Goal: Task Accomplishment & Management: Manage account settings

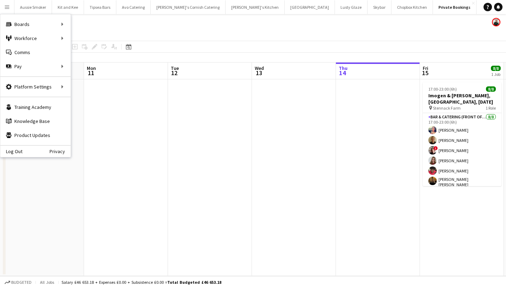
scroll to position [0, 0]
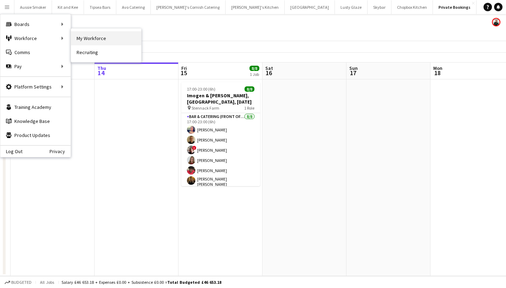
click at [91, 34] on link "My Workforce" at bounding box center [106, 38] width 70 height 14
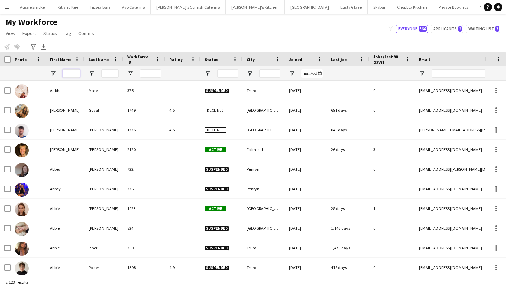
click at [69, 73] on input "First Name Filter Input" at bounding box center [72, 73] width 18 height 8
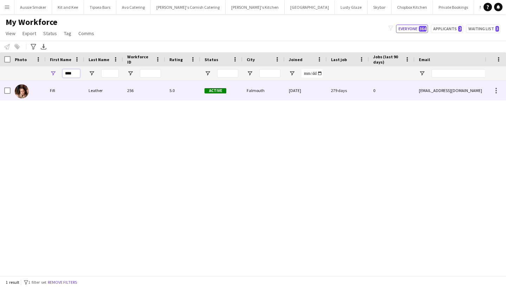
type input "****"
click at [69, 88] on div "Fifi" at bounding box center [65, 90] width 39 height 19
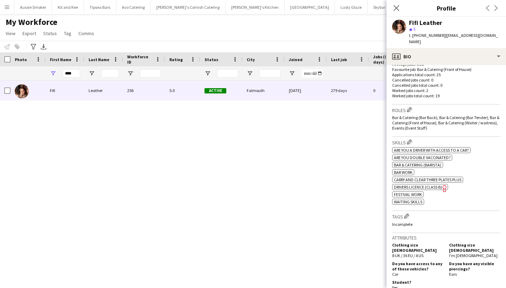
scroll to position [194, 0]
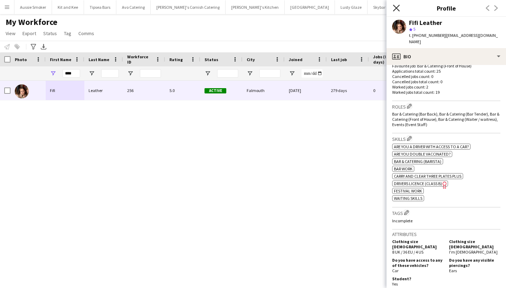
click at [394, 7] on icon "Close pop-in" at bounding box center [396, 8] width 7 height 7
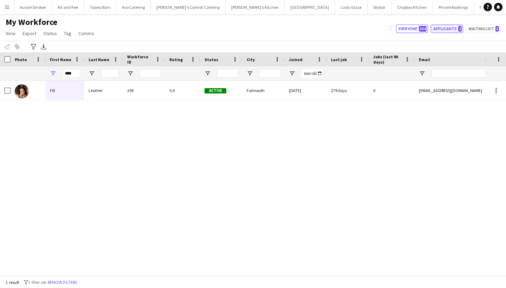
click at [446, 27] on button "Applicants 2" at bounding box center [447, 29] width 32 height 8
type input "**********"
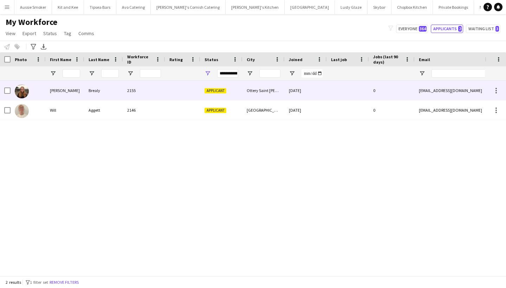
click at [159, 93] on div "2155" at bounding box center [144, 90] width 42 height 19
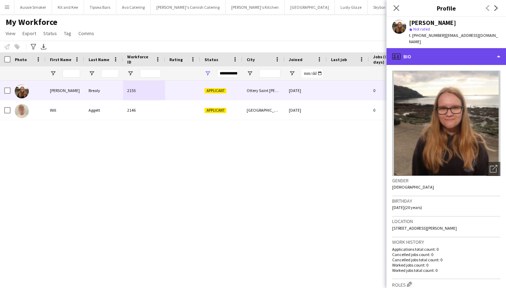
click at [457, 48] on div "profile Bio" at bounding box center [445, 56] width 119 height 17
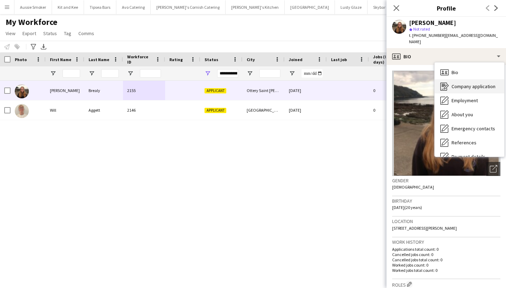
click at [464, 83] on span "Company application" at bounding box center [473, 86] width 44 height 6
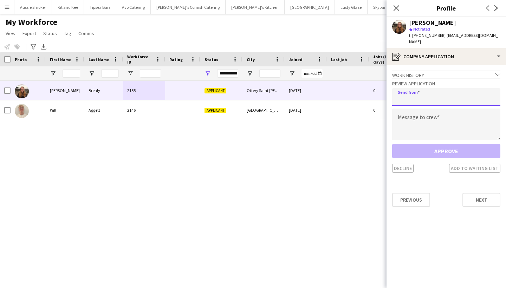
click at [430, 90] on input "email" at bounding box center [446, 97] width 108 height 18
type input "**********"
click at [422, 113] on textarea at bounding box center [446, 125] width 108 height 32
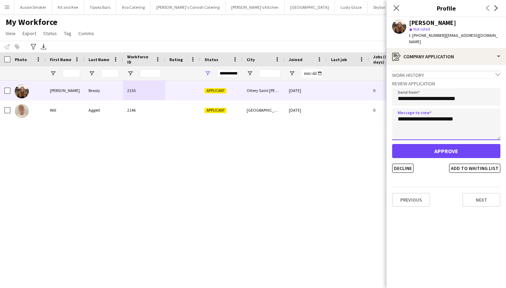
type textarea "**********"
click at [436, 144] on button "Approve" at bounding box center [446, 151] width 108 height 14
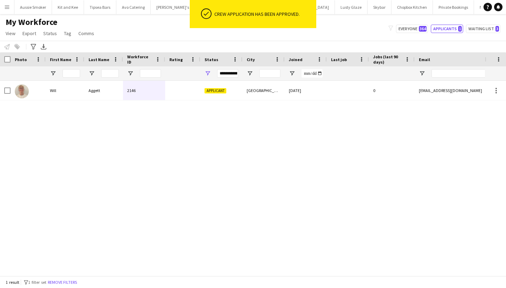
click at [7, 6] on app-icon "Menu" at bounding box center [7, 7] width 6 height 6
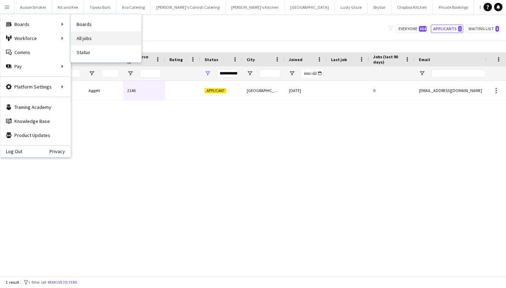
click at [95, 40] on link "All jobs" at bounding box center [106, 38] width 70 height 14
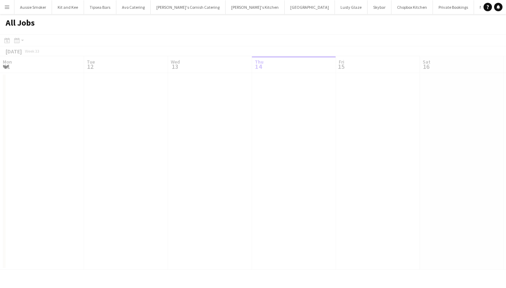
scroll to position [0, 168]
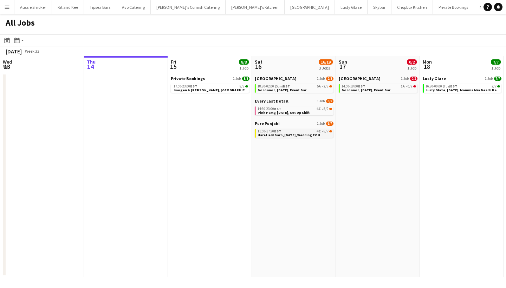
click at [292, 136] on span "Harefield Barn, 16th August, Wedding FOH" at bounding box center [288, 135] width 63 height 5
click at [199, 89] on span "Imogen & Olusegun, Stennack Farm, 15th August" at bounding box center [222, 90] width 96 height 5
click at [5, 9] on app-icon "Menu" at bounding box center [7, 7] width 6 height 6
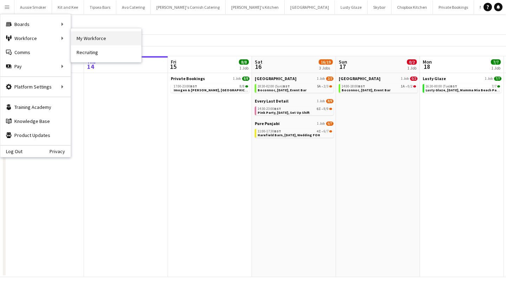
click at [103, 42] on link "My Workforce" at bounding box center [106, 38] width 70 height 14
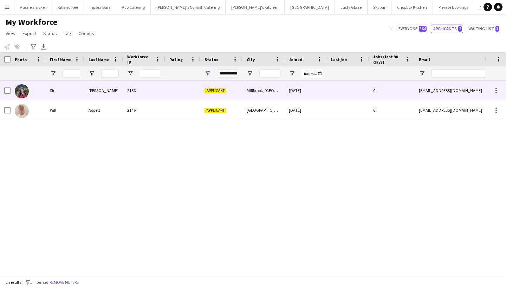
click at [90, 90] on div "Thomas" at bounding box center [103, 90] width 39 height 19
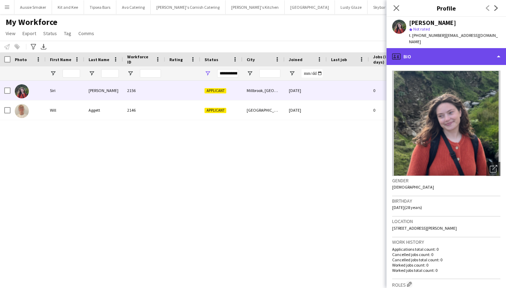
click at [452, 48] on div "profile Bio" at bounding box center [445, 56] width 119 height 17
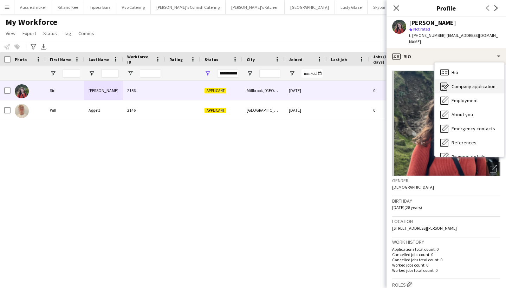
click at [459, 83] on span "Company application" at bounding box center [473, 86] width 44 height 6
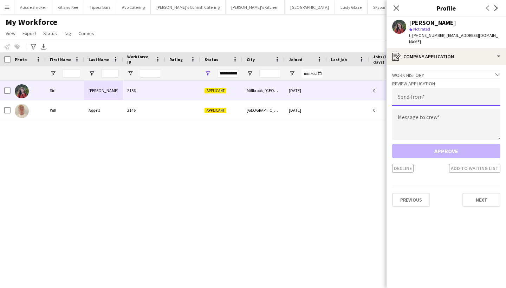
click at [437, 92] on input "email" at bounding box center [446, 97] width 108 height 18
type input "**********"
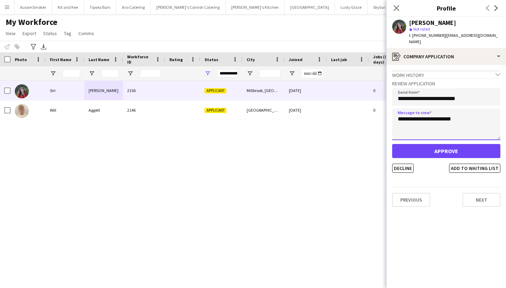
type textarea "**********"
click at [466, 146] on button "Approve" at bounding box center [446, 151] width 108 height 14
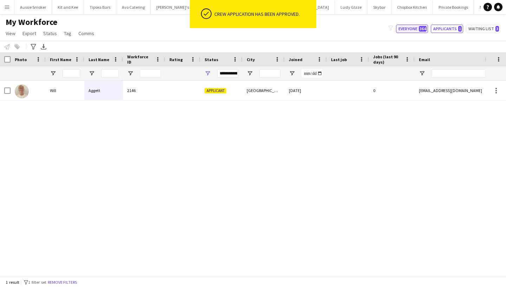
click at [417, 28] on button "Everyone 364" at bounding box center [412, 29] width 32 height 8
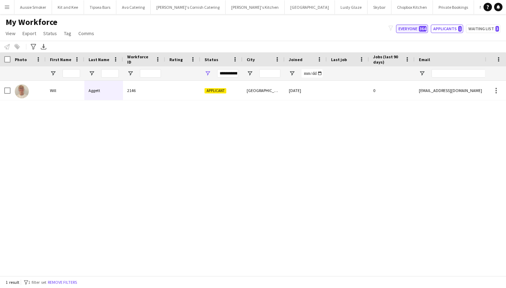
type input "**********"
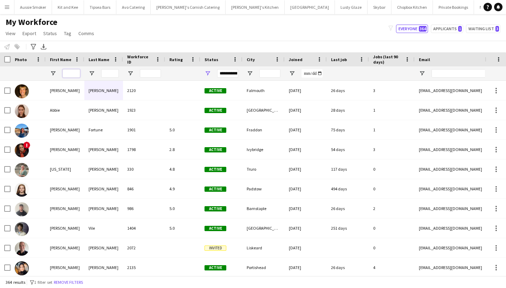
click at [67, 73] on input "First Name Filter Input" at bounding box center [72, 73] width 18 height 8
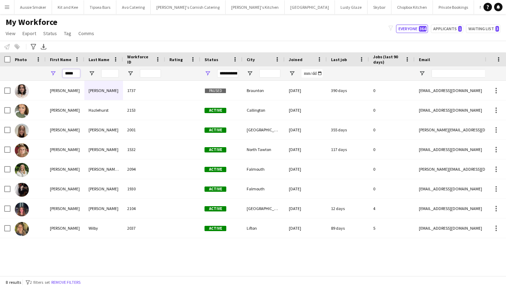
type input "*****"
drag, startPoint x: 68, startPoint y: 85, endPoint x: 87, endPoint y: 109, distance: 30.5
click at [87, 109] on div "Hazlehurst" at bounding box center [103, 109] width 39 height 19
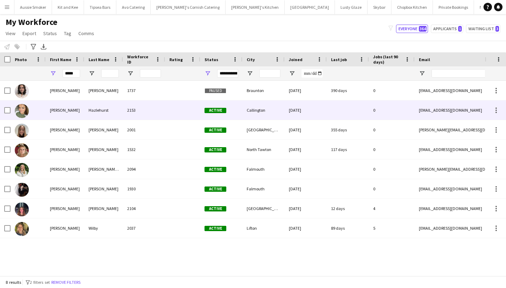
click at [159, 109] on div "2153" at bounding box center [144, 109] width 42 height 19
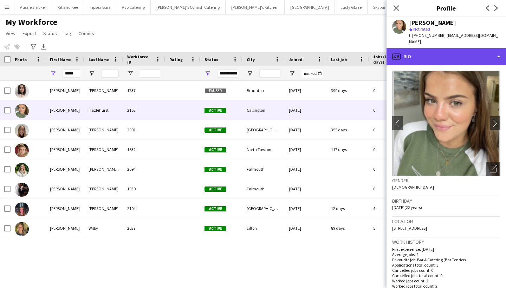
click at [443, 53] on div "profile Bio" at bounding box center [445, 56] width 119 height 17
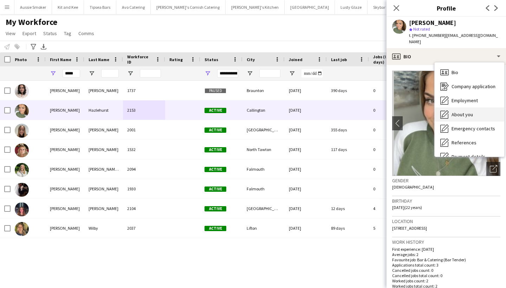
click at [465, 111] on span "About you" at bounding box center [461, 114] width 21 height 6
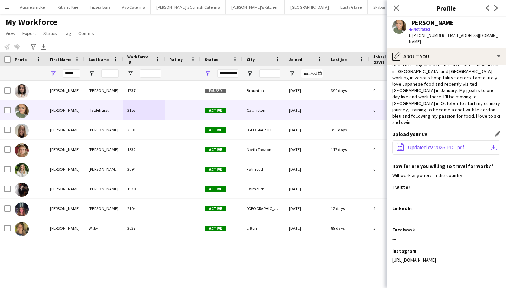
scroll to position [37, 0]
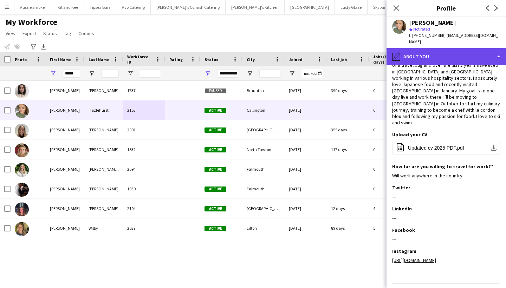
click at [460, 48] on div "pencil4 About you" at bounding box center [445, 56] width 119 height 17
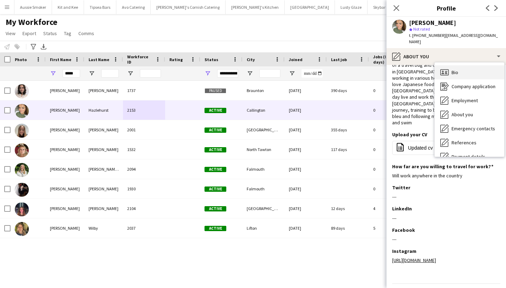
click at [457, 69] on span "Bio" at bounding box center [454, 72] width 7 height 6
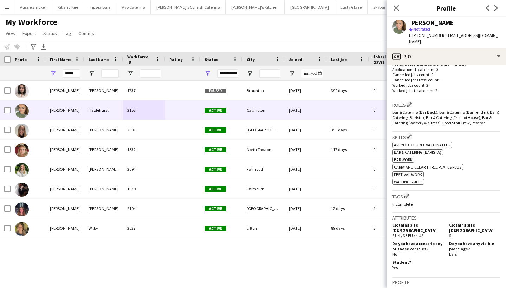
scroll to position [199, 0]
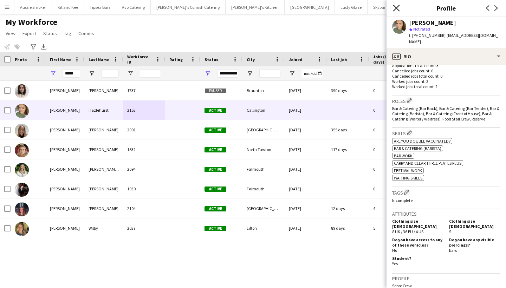
click at [398, 7] on icon "Close pop-in" at bounding box center [396, 8] width 7 height 7
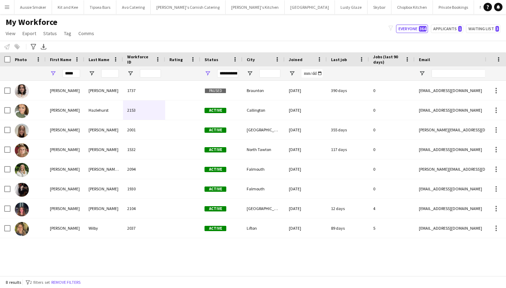
click at [6, 11] on button "Menu" at bounding box center [7, 7] width 14 height 14
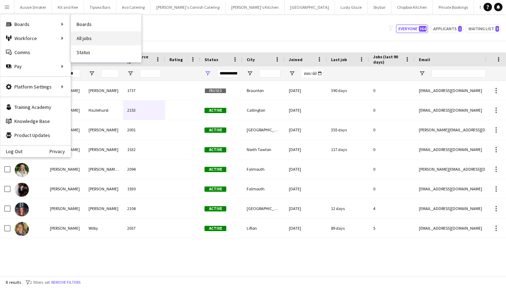
click at [104, 35] on link "All jobs" at bounding box center [106, 38] width 70 height 14
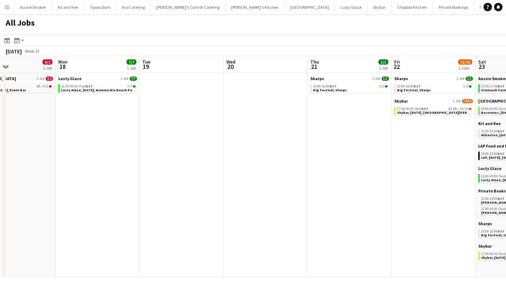
scroll to position [0, 174]
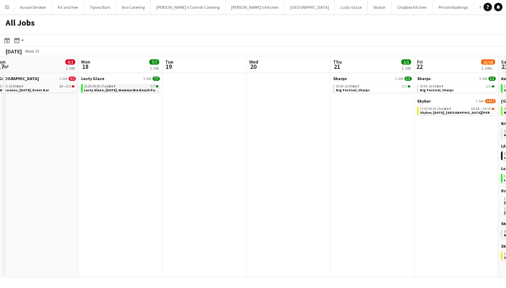
click at [114, 85] on span "BST" at bounding box center [112, 86] width 7 height 5
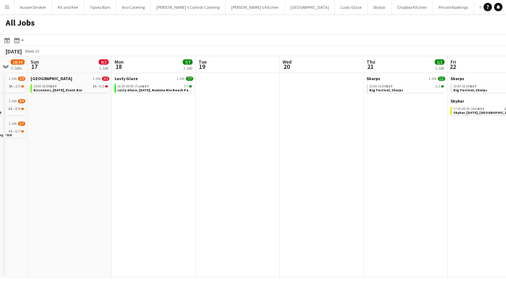
scroll to position [0, 188]
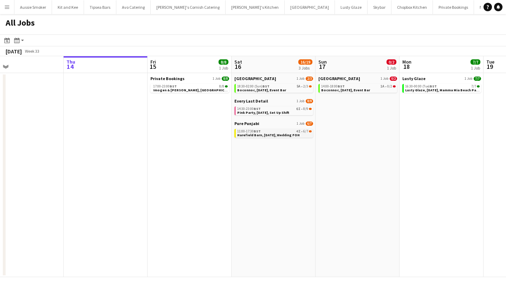
click at [257, 135] on span "Harefield Barn, [DATE], Wedding FOH" at bounding box center [268, 135] width 63 height 5
click at [6, 6] on app-icon "Menu" at bounding box center [7, 7] width 6 height 6
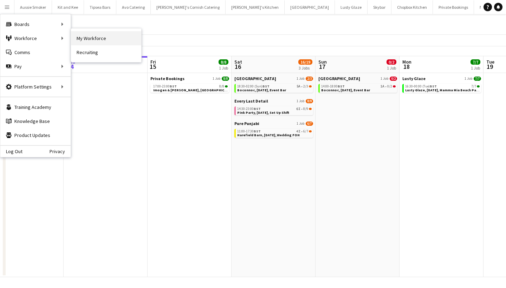
click at [92, 34] on link "My Workforce" at bounding box center [106, 38] width 70 height 14
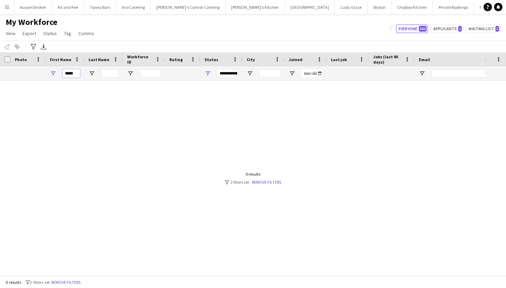
click at [74, 76] on input "*****" at bounding box center [72, 73] width 18 height 8
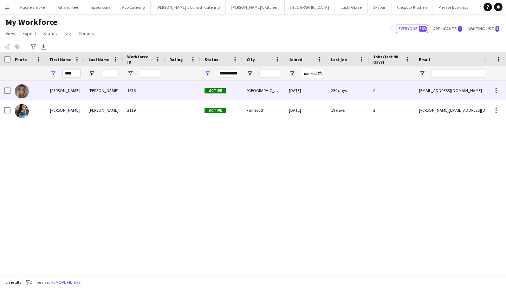
type input "****"
drag, startPoint x: 75, startPoint y: 85, endPoint x: 80, endPoint y: 111, distance: 26.5
click at [80, 111] on div "Kate" at bounding box center [65, 109] width 39 height 19
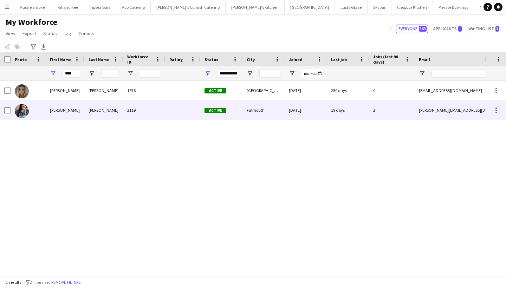
click at [116, 109] on div "Russell" at bounding box center [103, 109] width 39 height 19
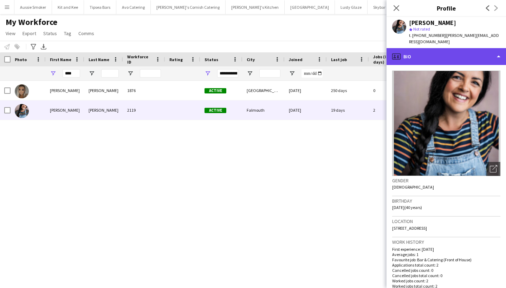
click at [445, 54] on div "profile Bio" at bounding box center [445, 56] width 119 height 17
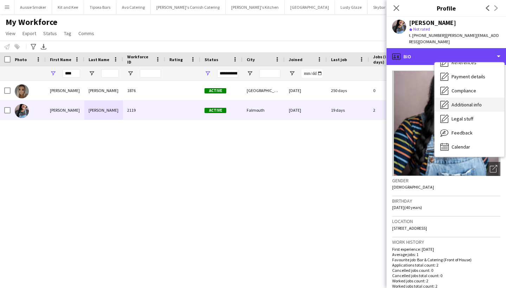
scroll to position [80, 0]
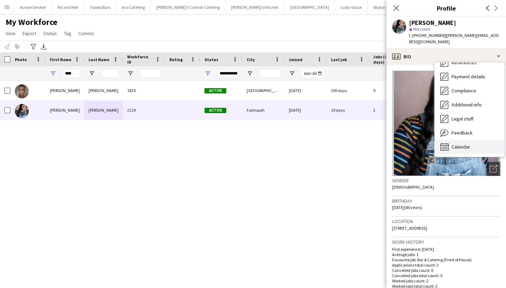
click at [463, 144] on span "Calendar" at bounding box center [460, 147] width 19 height 6
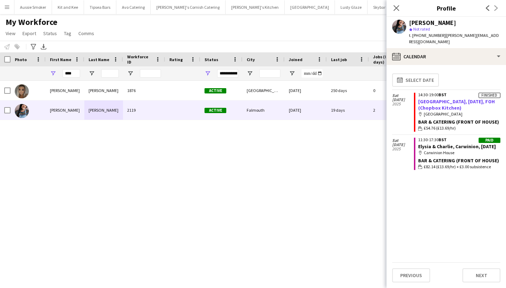
click at [437, 101] on link "[GEOGRAPHIC_DATA], [DATE], FOH (Chopbox Kitchen)" at bounding box center [456, 104] width 77 height 13
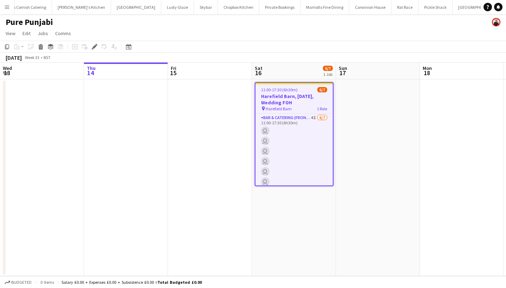
scroll to position [0, 241]
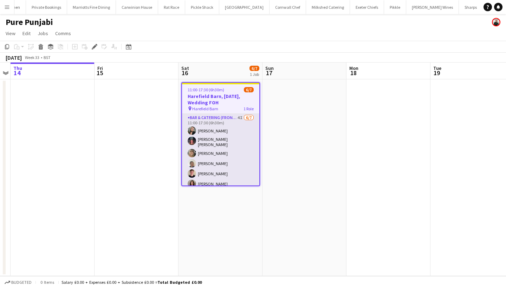
click at [237, 172] on app-card-role "Bar & Catering (Front of House) 4I 6/7 11:00-17:30 (6h30m) Lucy Forbes Molly Vi…" at bounding box center [220, 157] width 77 height 87
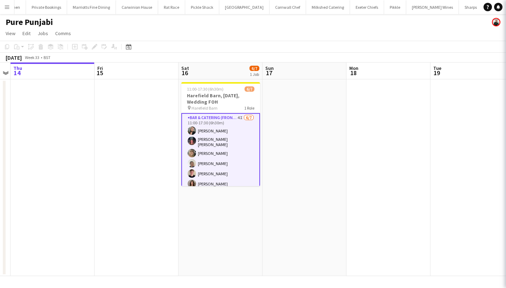
scroll to position [0, 0]
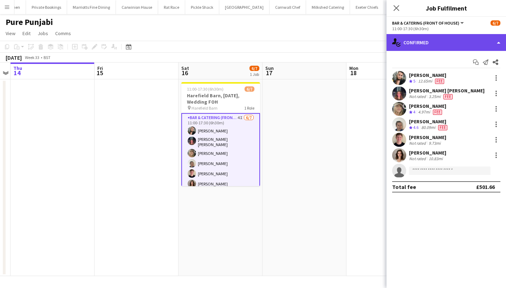
click at [437, 40] on div "single-neutral-actions-check-2 Confirmed" at bounding box center [445, 42] width 119 height 17
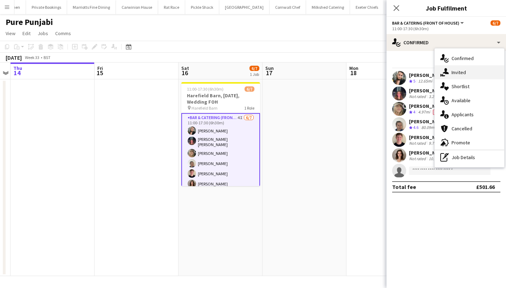
click at [460, 74] on div "single-neutral-actions-share-1 Invited" at bounding box center [469, 72] width 70 height 14
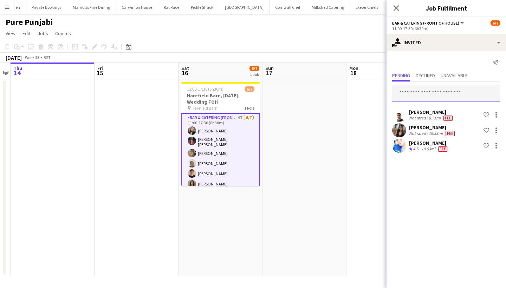
click at [441, 90] on input "text" at bounding box center [446, 94] width 108 height 18
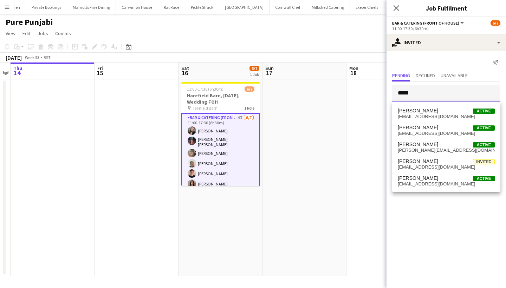
type input "*****"
drag, startPoint x: 441, startPoint y: 90, endPoint x: 438, endPoint y: 112, distance: 22.4
click at [438, 112] on span "Katie Brealy Active" at bounding box center [446, 111] width 97 height 6
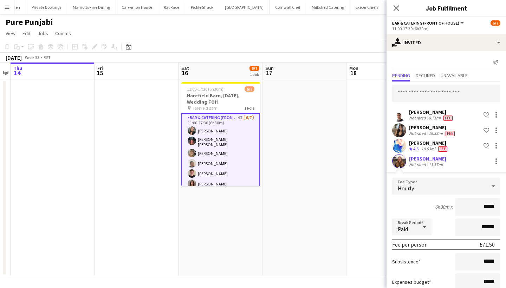
type input "******"
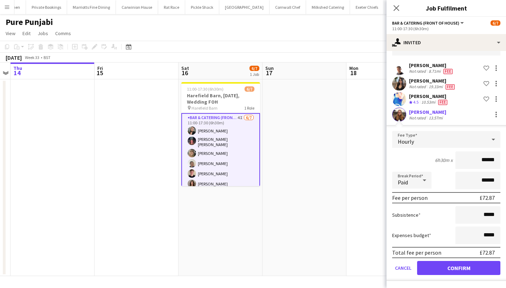
scroll to position [47, 0]
click at [447, 268] on button "Confirm" at bounding box center [458, 268] width 83 height 14
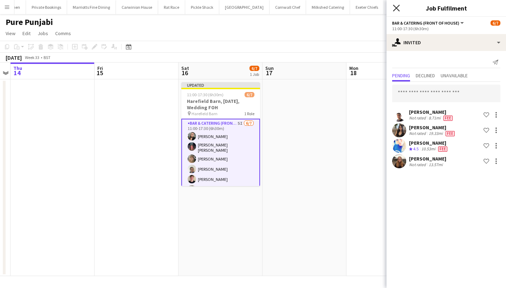
click at [395, 9] on icon at bounding box center [396, 8] width 7 height 7
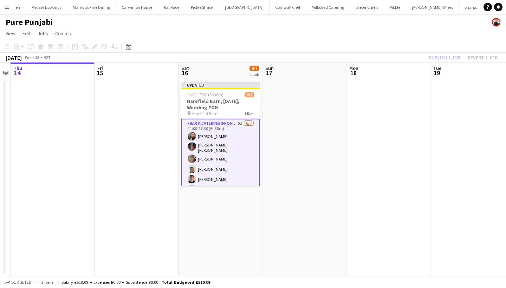
click at [441, 56] on div "Publish 1 job Revert 1 job" at bounding box center [463, 57] width 86 height 9
click at [441, 56] on button "Publish 1 job" at bounding box center [445, 57] width 38 height 9
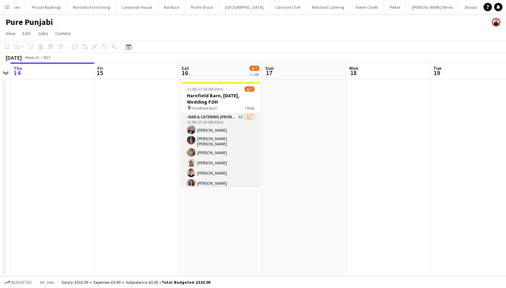
click at [222, 136] on app-card-role "Bar & Catering (Front of House) 4I 6/7 11:00-17:30 (6h30m) Lucy Forbes Molly Vi…" at bounding box center [220, 156] width 79 height 87
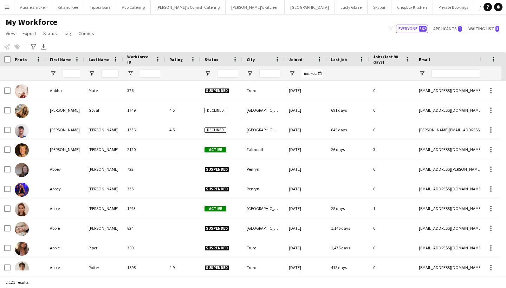
click at [8, 7] on app-icon "Menu" at bounding box center [7, 7] width 6 height 6
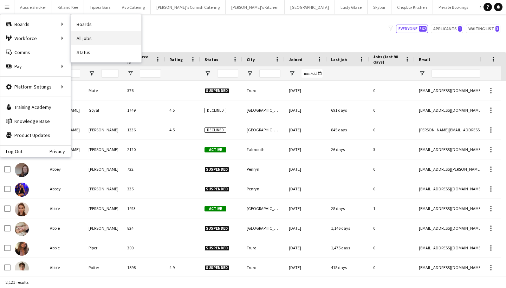
click at [105, 42] on link "All jobs" at bounding box center [106, 38] width 70 height 14
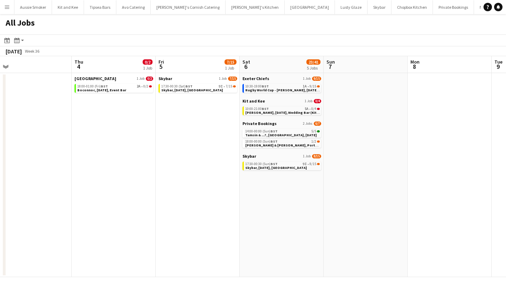
scroll to position [0, 264]
click at [190, 87] on span "BST" at bounding box center [188, 86] width 7 height 5
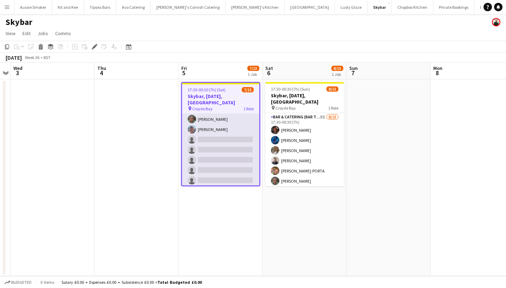
scroll to position [64, 0]
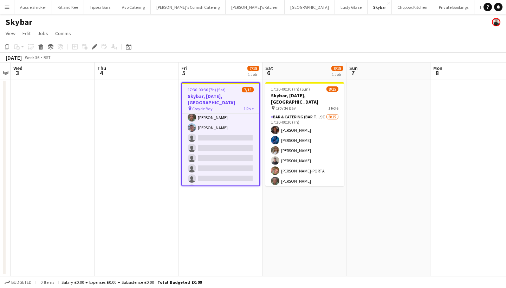
click at [5, 8] on app-icon "Menu" at bounding box center [7, 7] width 6 height 6
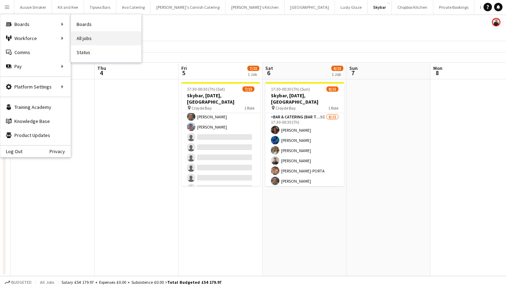
click at [95, 35] on link "All jobs" at bounding box center [106, 38] width 70 height 14
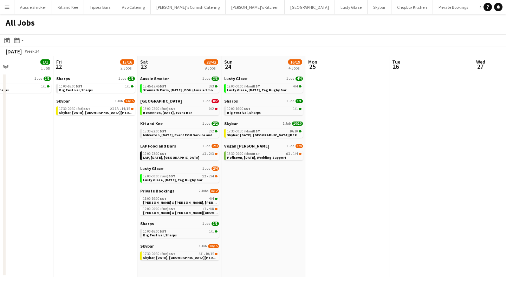
scroll to position [0, 216]
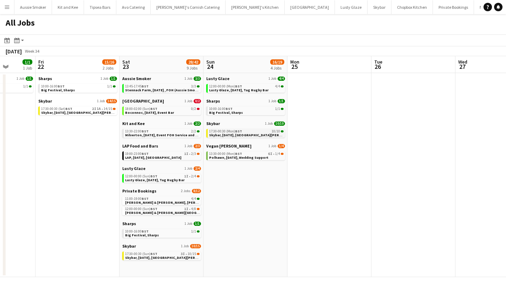
click at [239, 132] on span "BST" at bounding box center [238, 131] width 7 height 5
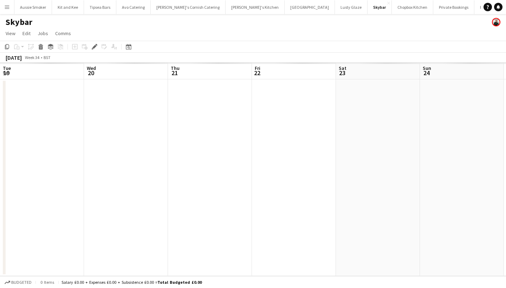
scroll to position [0, 241]
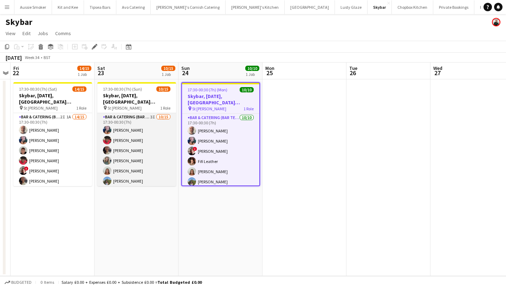
click at [151, 150] on app-card-role "Bar & Catering (Bar Tender) 3I 10/15 17:30-00:30 (7h) Lily Price Domonique Jone…" at bounding box center [136, 196] width 79 height 166
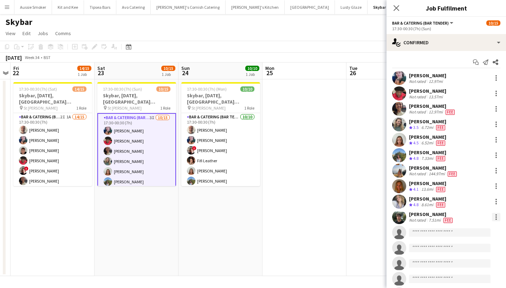
click at [495, 217] on div at bounding box center [496, 217] width 8 height 8
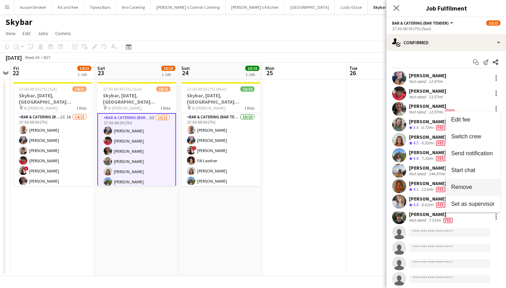
click at [464, 186] on span "Remove" at bounding box center [461, 187] width 21 height 6
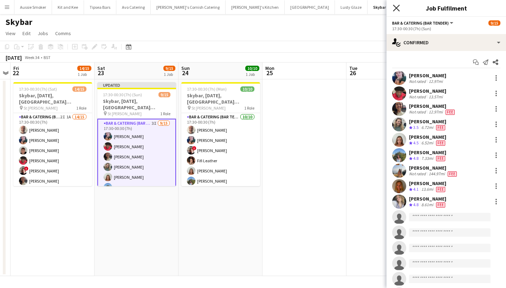
click at [396, 8] on icon at bounding box center [396, 8] width 7 height 7
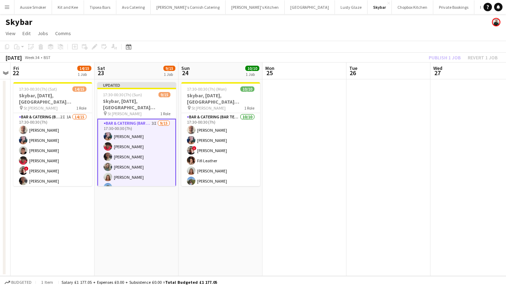
click at [444, 62] on div "Publish 1 job Revert 1 job" at bounding box center [463, 57] width 86 height 9
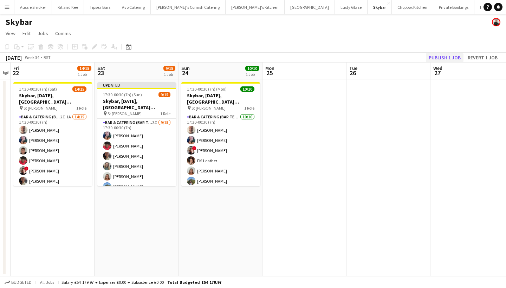
click at [439, 55] on button "Publish 1 job" at bounding box center [445, 57] width 38 height 9
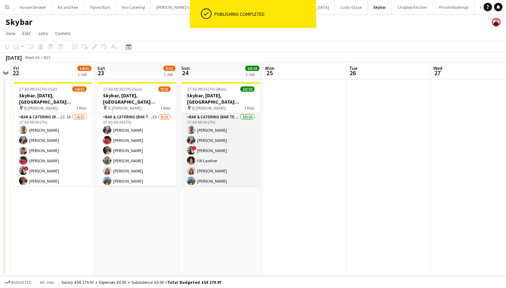
click at [207, 170] on app-card-role "Bar & Catering (Bar Tender) 10/10 17:30-00:30 (7h) Richard James Lily Price ! K…" at bounding box center [220, 171] width 79 height 116
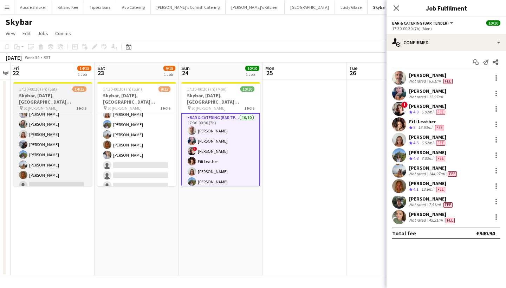
scroll to position [87, 0]
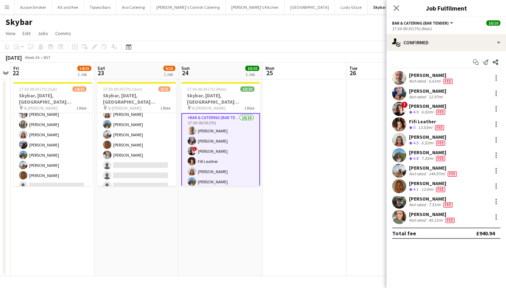
click at [7, 8] on app-icon "Menu" at bounding box center [7, 7] width 6 height 6
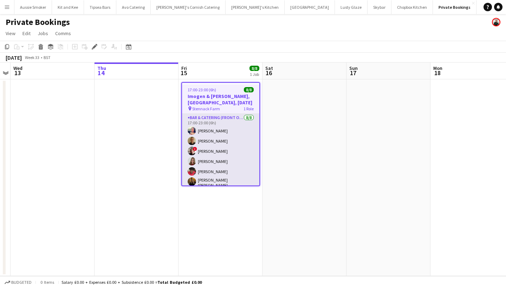
click at [207, 159] on app-card-role "Bar & Catering (Front of House) [DATE] 17:00-23:00 (6h) [PERSON_NAME] [PERSON_N…" at bounding box center [220, 162] width 77 height 97
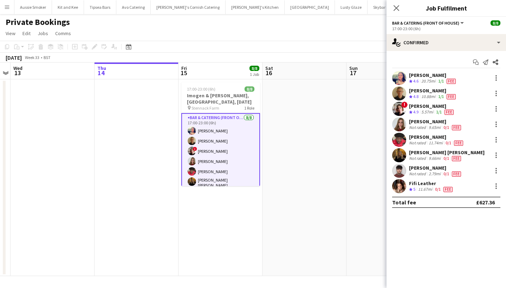
click at [416, 153] on div "[PERSON_NAME] [PERSON_NAME]" at bounding box center [447, 152] width 76 height 6
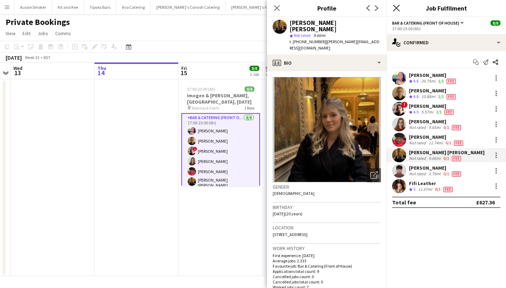
click at [397, 9] on icon "Close pop-in" at bounding box center [396, 8] width 7 height 7
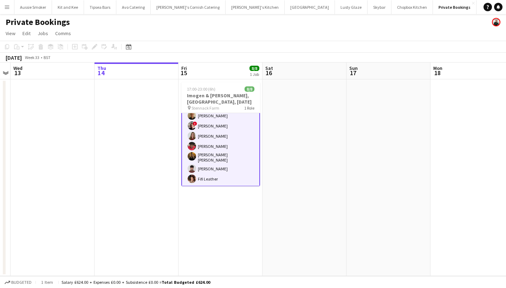
scroll to position [24, 0]
click at [212, 166] on app-card-role "Bar & Catering (Front of House) [DATE] 17:00-23:00 (6h) [PERSON_NAME] [PERSON_N…" at bounding box center [220, 139] width 79 height 99
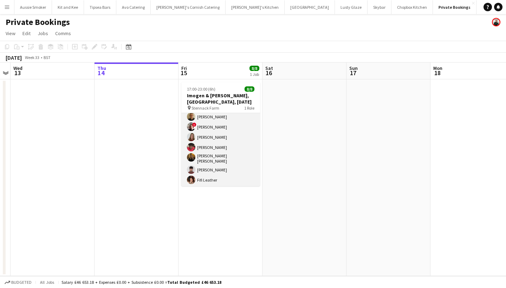
scroll to position [22, 0]
click at [213, 162] on app-card-role "Bar & Catering (Front of House) [DATE] 17:00-23:00 (6h) [PERSON_NAME] [PERSON_N…" at bounding box center [220, 139] width 79 height 97
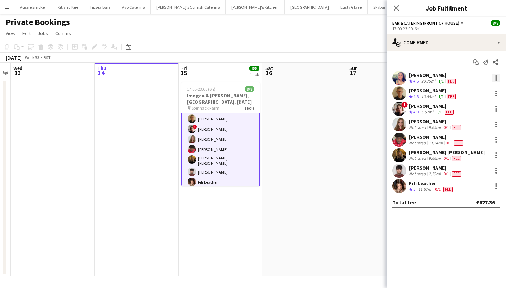
click at [498, 76] on div at bounding box center [496, 78] width 8 height 8
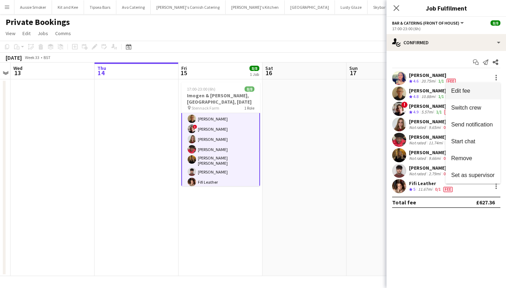
click at [473, 92] on span "Edit fee" at bounding box center [473, 91] width 44 height 6
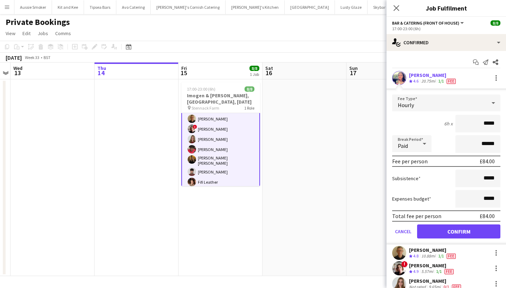
type input "******"
click at [465, 229] on button "Confirm" at bounding box center [458, 231] width 83 height 14
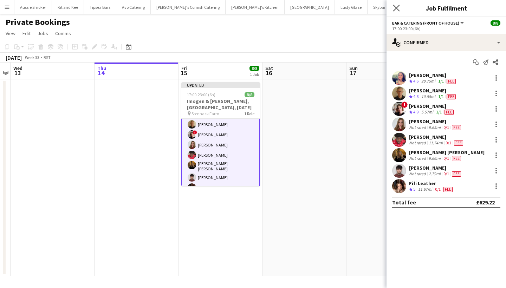
click at [396, 12] on app-icon "Close pop-in" at bounding box center [396, 8] width 10 height 10
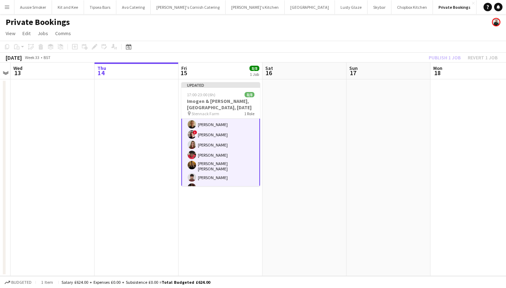
click at [441, 57] on div "Publish 1 job Revert 1 job" at bounding box center [463, 57] width 86 height 9
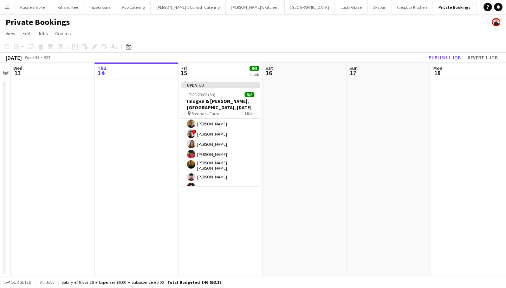
click at [441, 57] on button "Publish 1 job" at bounding box center [445, 57] width 38 height 9
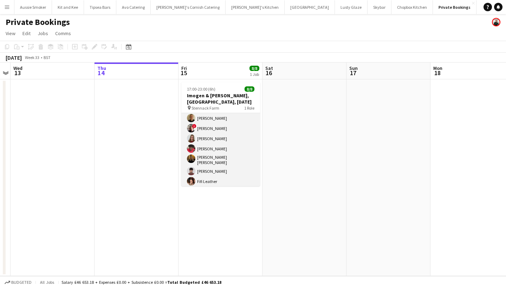
click at [207, 176] on app-card-role "Bar & Catering (Front of House) [DATE] 17:00-23:00 (6h) [PERSON_NAME] [PERSON_N…" at bounding box center [220, 139] width 79 height 97
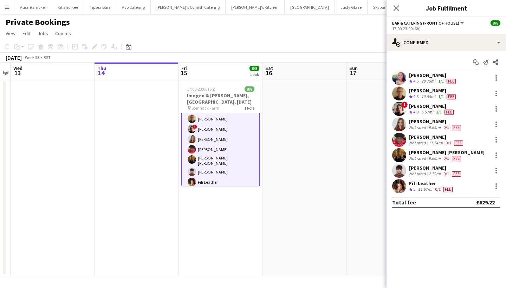
click at [417, 121] on div "[PERSON_NAME]" at bounding box center [435, 121] width 53 height 6
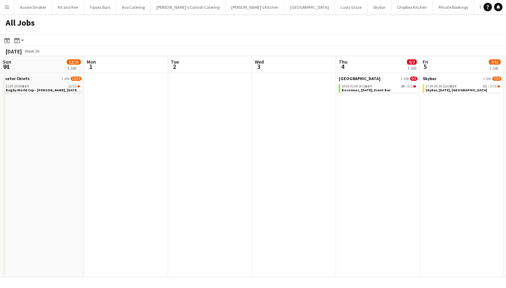
scroll to position [0, 264]
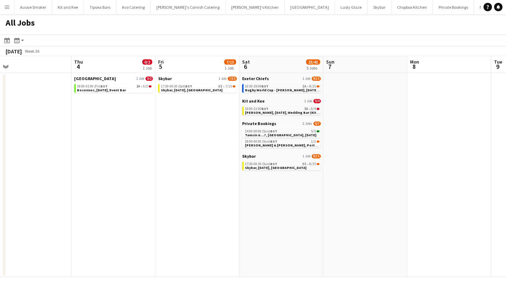
click at [6, 4] on button "Menu" at bounding box center [7, 7] width 14 height 14
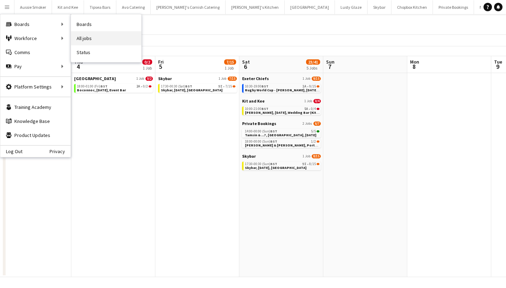
click at [99, 37] on link "All jobs" at bounding box center [106, 38] width 70 height 14
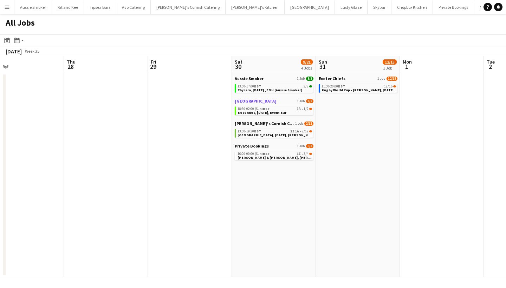
scroll to position [0, 185]
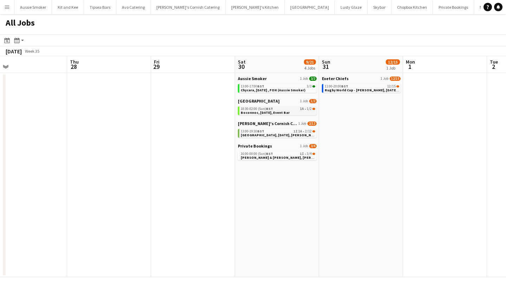
click at [296, 111] on link "18:30-02:00 (Sun) BST 1A • 1/2 Boconnoc, [DATE], Event Bar" at bounding box center [278, 110] width 74 height 8
click at [4, 6] on button "Menu" at bounding box center [7, 7] width 14 height 14
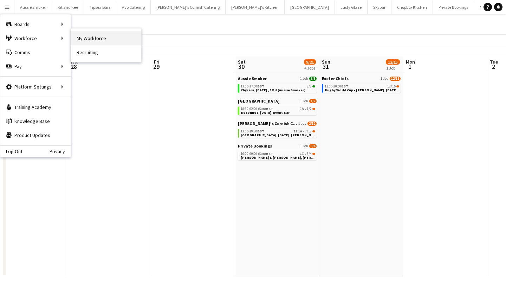
click at [113, 36] on link "My Workforce" at bounding box center [106, 38] width 70 height 14
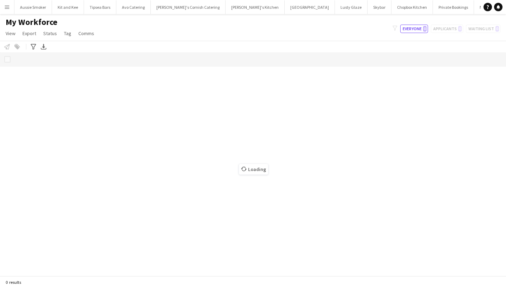
click at [6, 8] on app-icon "Menu" at bounding box center [7, 7] width 6 height 6
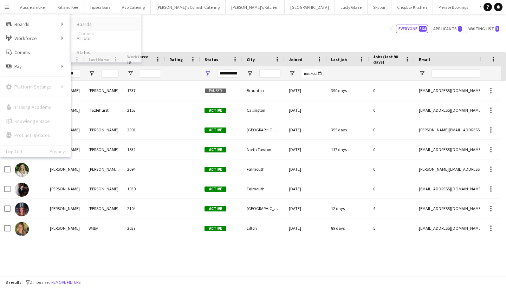
click at [98, 25] on link "Boards" at bounding box center [106, 24] width 70 height 14
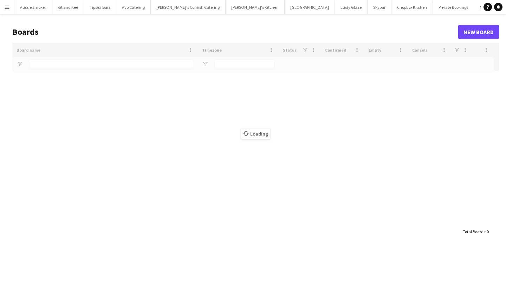
type input "*"
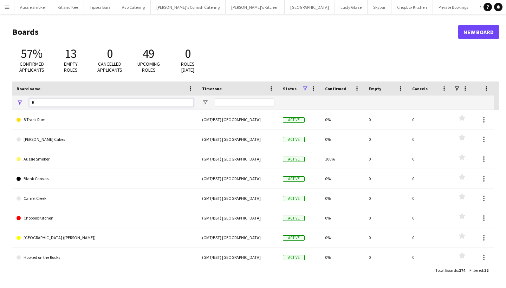
click at [54, 105] on input "*" at bounding box center [111, 102] width 164 height 8
type input "*****"
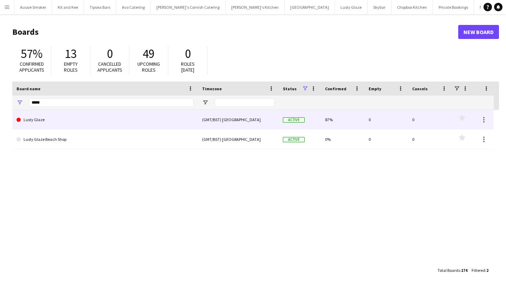
click at [43, 119] on link "Lusty Glaze" at bounding box center [105, 120] width 177 height 20
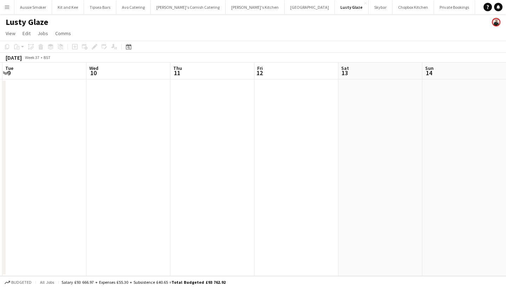
scroll to position [0, 264]
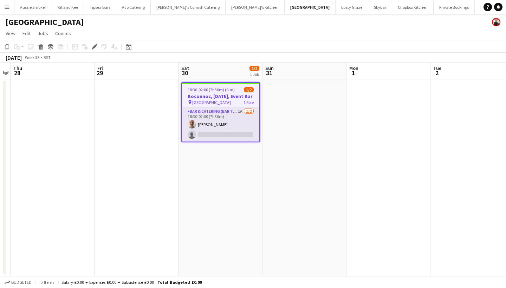
click at [223, 138] on app-card-role "Bar & Catering (Bar Tender) 1A [DATE] 18:30-02:00 (7h30m) [PERSON_NAME] single-…" at bounding box center [220, 124] width 77 height 34
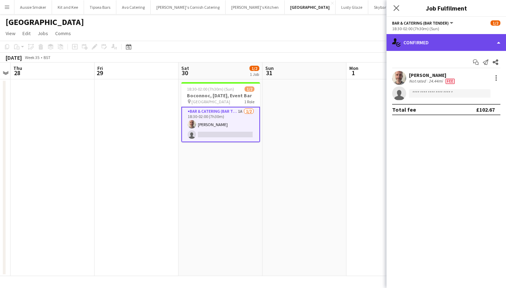
click at [422, 45] on div "single-neutral-actions-check-2 Confirmed" at bounding box center [445, 42] width 119 height 17
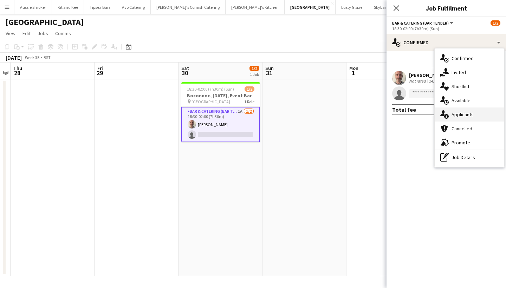
click at [456, 114] on div "single-neutral-actions-information Applicants" at bounding box center [469, 114] width 70 height 14
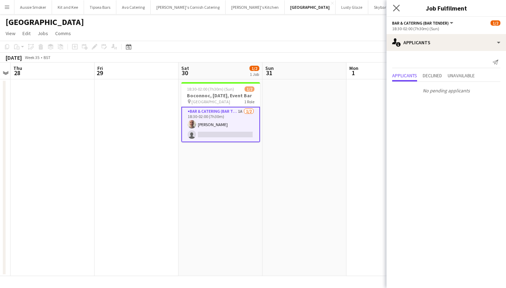
click at [397, 11] on app-icon "Close pop-in" at bounding box center [396, 8] width 10 height 10
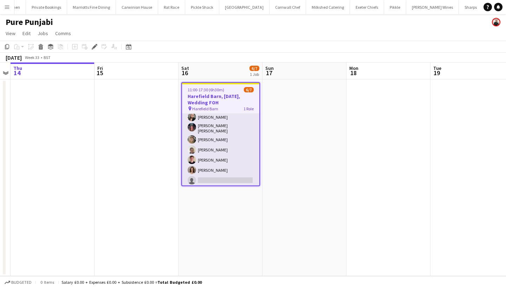
scroll to position [13, 0]
click at [236, 155] on app-card-role "Bar & Catering (Front of House) 4I 6/7 11:00-17:30 (6h30m) Lucy Forbes Molly Vi…" at bounding box center [220, 143] width 77 height 87
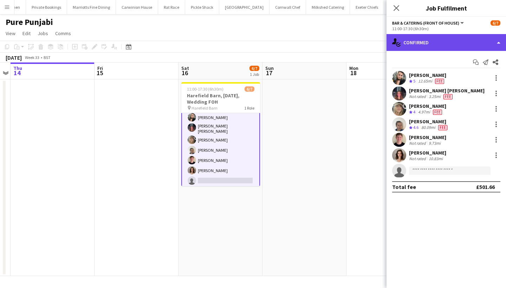
click at [406, 41] on div "single-neutral-actions-check-2 Confirmed" at bounding box center [445, 42] width 119 height 17
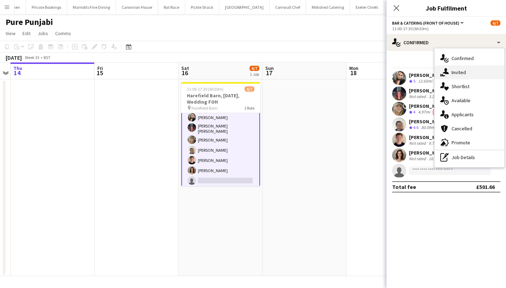
click at [465, 74] on div "single-neutral-actions-share-1 Invited" at bounding box center [469, 72] width 70 height 14
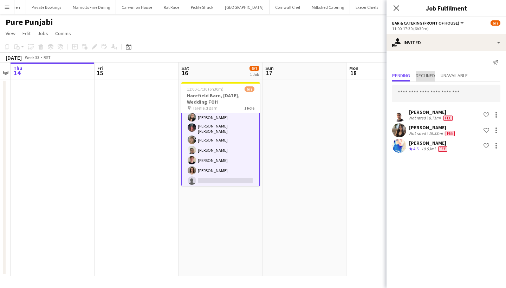
click at [431, 73] on span "Declined" at bounding box center [424, 75] width 19 height 5
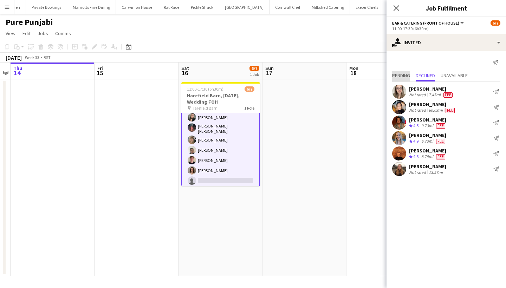
click at [401, 77] on span "Pending" at bounding box center [401, 75] width 18 height 5
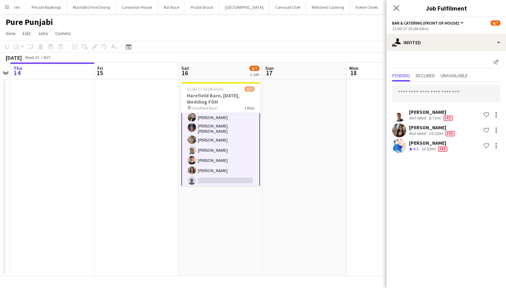
click at [9, 8] on app-icon "Menu" at bounding box center [7, 7] width 6 height 6
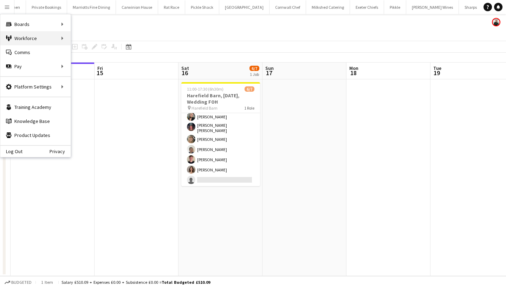
scroll to position [12, 0]
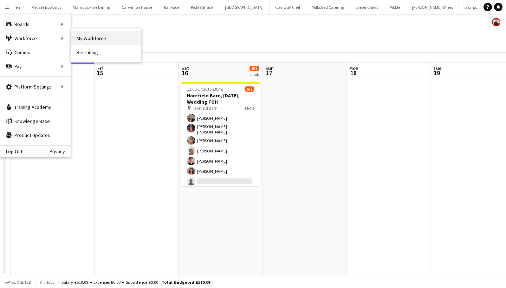
click at [94, 36] on link "My Workforce" at bounding box center [106, 38] width 70 height 14
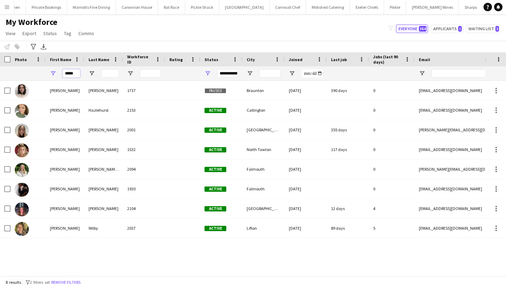
click at [68, 71] on input "*****" at bounding box center [72, 73] width 18 height 8
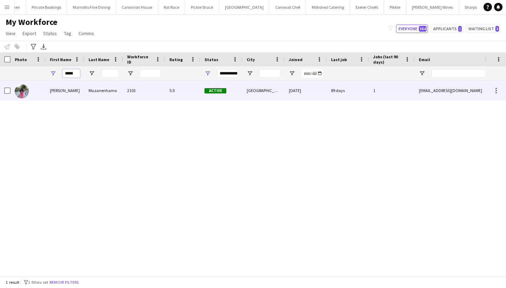
type input "*****"
click at [79, 93] on div "Samantha" at bounding box center [65, 90] width 39 height 19
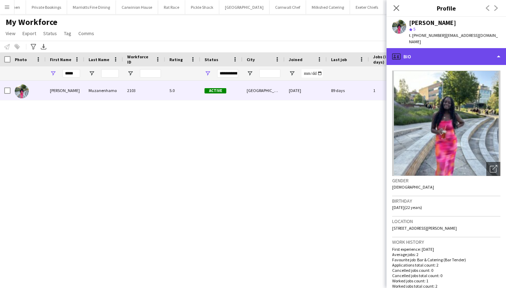
click at [470, 48] on div "profile Bio" at bounding box center [445, 56] width 119 height 17
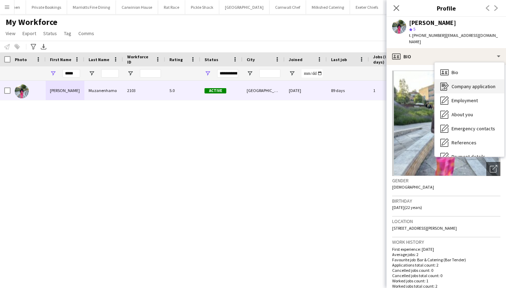
click at [464, 83] on span "Company application" at bounding box center [473, 86] width 44 height 6
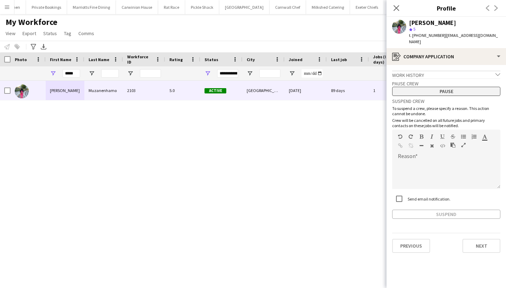
click at [439, 87] on button "Pause" at bounding box center [446, 91] width 108 height 9
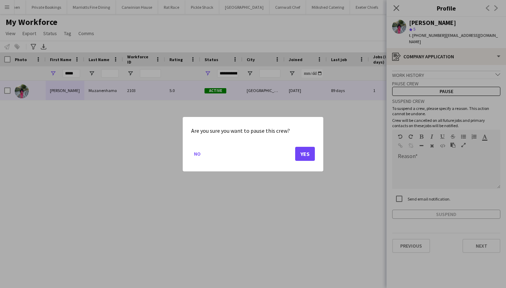
click at [305, 150] on button "Yes" at bounding box center [305, 153] width 20 height 14
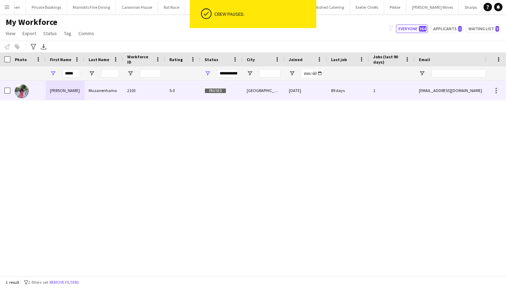
click at [243, 86] on div "Exeter" at bounding box center [263, 90] width 42 height 19
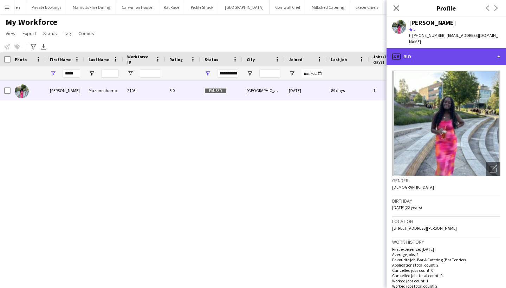
click at [431, 49] on div "profile Bio" at bounding box center [445, 56] width 119 height 17
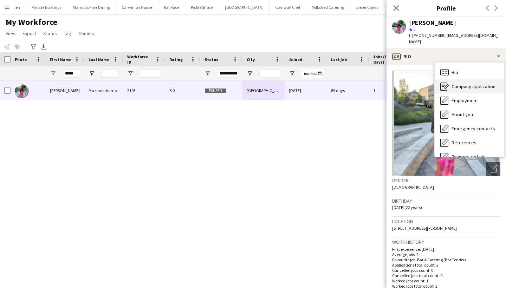
click at [461, 83] on span "Company application" at bounding box center [473, 86] width 44 height 6
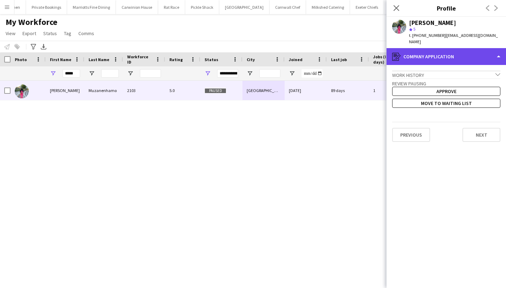
click at [441, 51] on div "register Company application" at bounding box center [445, 56] width 119 height 17
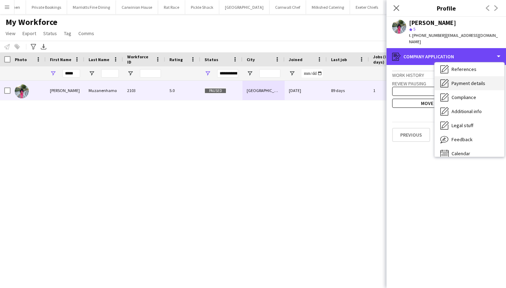
scroll to position [76, 0]
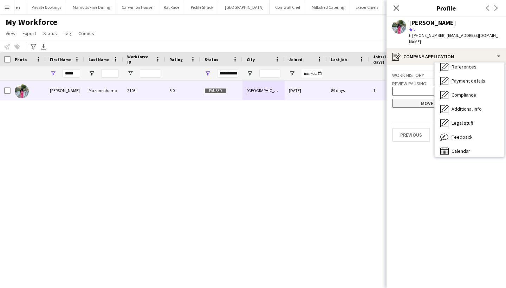
click at [414, 99] on button "Move to waiting list" at bounding box center [446, 103] width 108 height 9
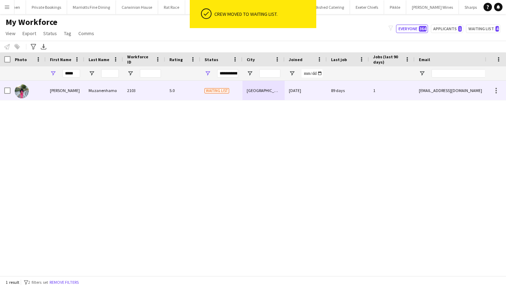
click at [218, 86] on div "Waiting list" at bounding box center [221, 90] width 42 height 19
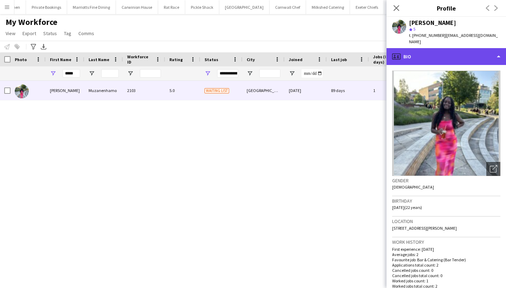
click at [453, 51] on div "profile Bio" at bounding box center [445, 56] width 119 height 17
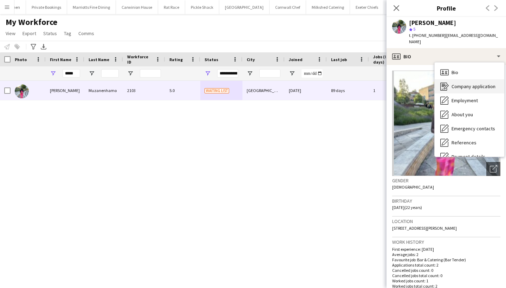
click at [463, 84] on div "Company application Company application" at bounding box center [469, 86] width 70 height 14
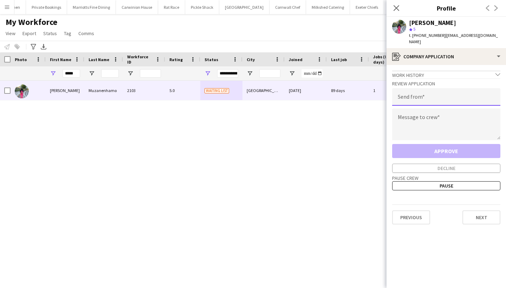
click at [408, 90] on input "email" at bounding box center [446, 97] width 108 height 18
type input "**********"
click at [406, 117] on textarea at bounding box center [446, 125] width 108 height 32
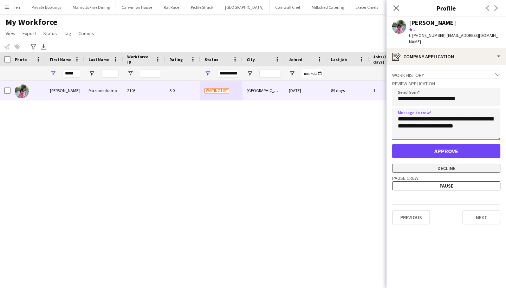
type textarea "**********"
click at [444, 164] on button "Decline" at bounding box center [446, 168] width 108 height 9
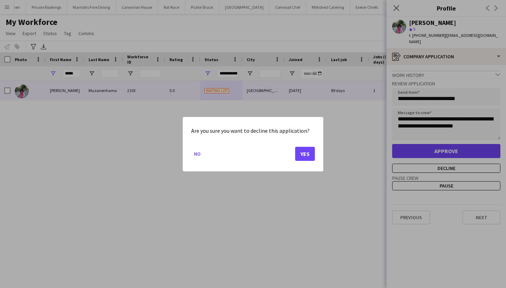
click at [302, 160] on button "Yes" at bounding box center [305, 153] width 20 height 14
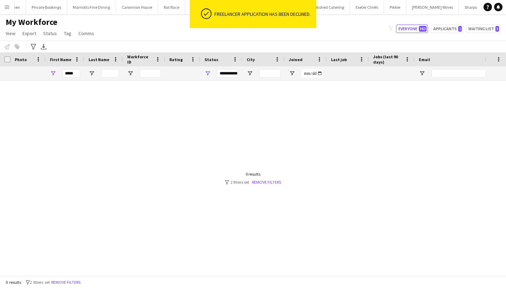
click at [7, 9] on app-icon "Menu" at bounding box center [7, 7] width 6 height 6
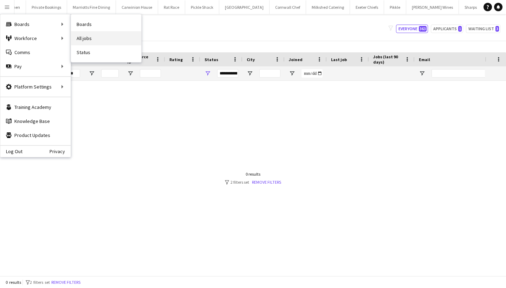
click at [111, 39] on link "All jobs" at bounding box center [106, 38] width 70 height 14
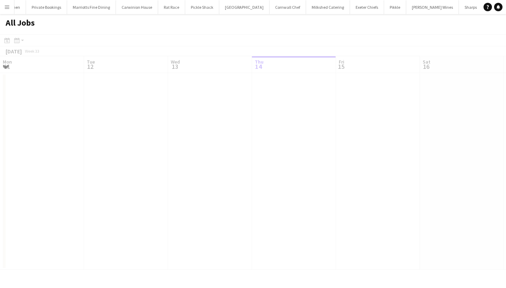
scroll to position [0, 168]
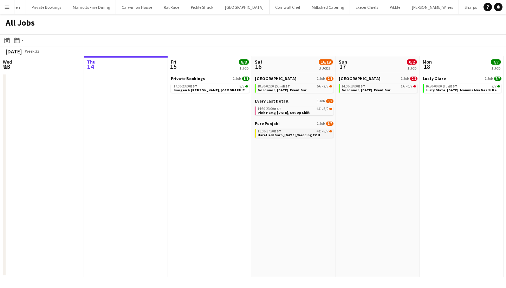
click at [292, 136] on span "Harefield Barn, 16th August, Wedding FOH" at bounding box center [288, 135] width 63 height 5
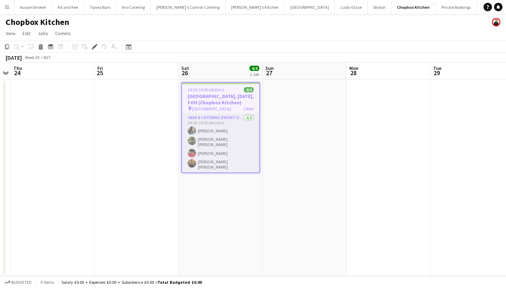
click at [243, 138] on app-card-role "Bar & Catering (Front of House) [DATE] 14:30-19:00 (4h30m) [PERSON_NAME] [PERSO…" at bounding box center [220, 143] width 77 height 59
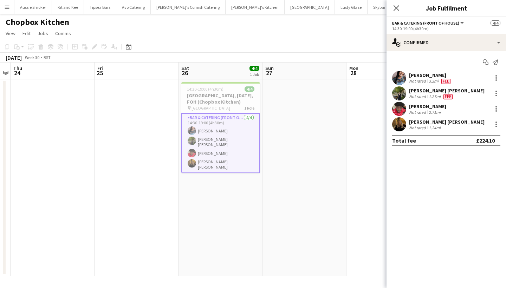
click at [6, 9] on app-icon "Menu" at bounding box center [7, 7] width 6 height 6
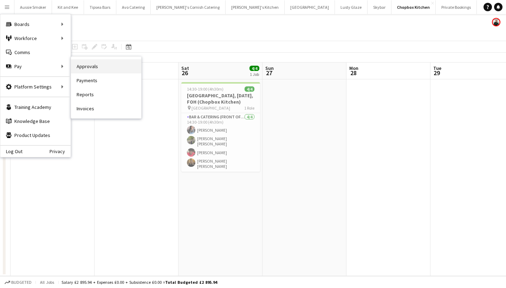
click at [91, 69] on link "Approvals" at bounding box center [106, 66] width 70 height 14
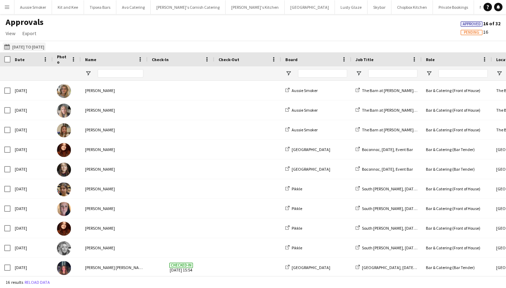
click at [15, 46] on button "28-07-2025 to 03-08-2025 28-07-2025 to 03-08-2025" at bounding box center [24, 46] width 43 height 8
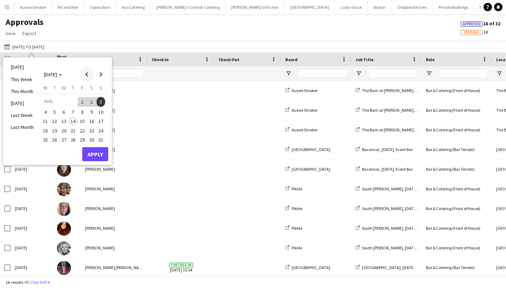
click at [84, 73] on span "Previous month" at bounding box center [87, 74] width 14 height 14
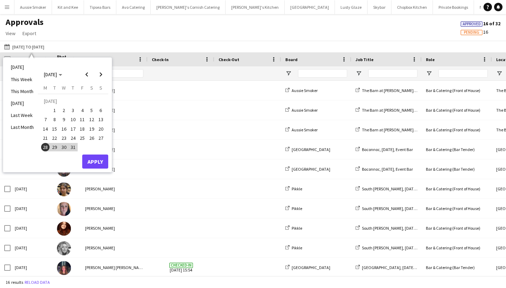
click at [90, 137] on span "26" at bounding box center [91, 138] width 8 height 8
click at [99, 163] on button "Apply" at bounding box center [95, 162] width 26 height 14
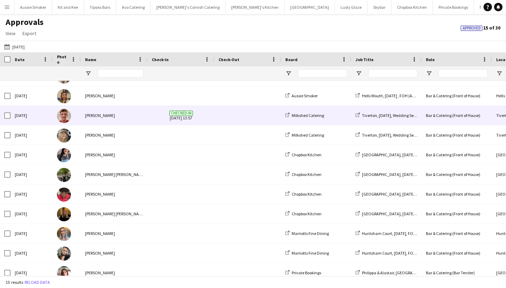
scroll to position [58, 0]
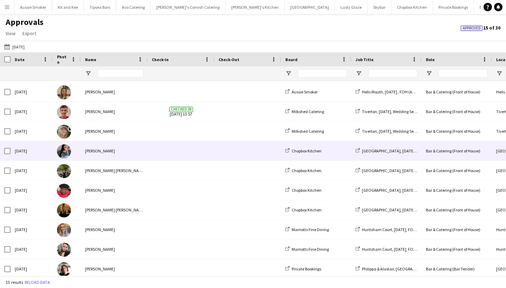
click at [120, 150] on div "Kate Russell" at bounding box center [114, 150] width 67 height 19
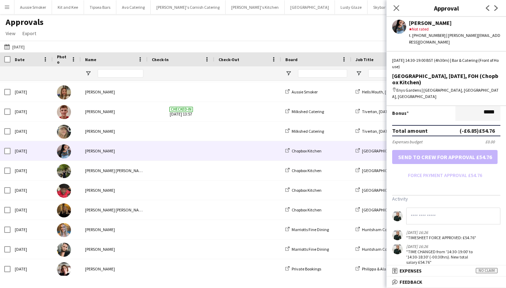
scroll to position [177, 0]
click at [6, 5] on app-icon "Menu" at bounding box center [7, 7] width 6 height 6
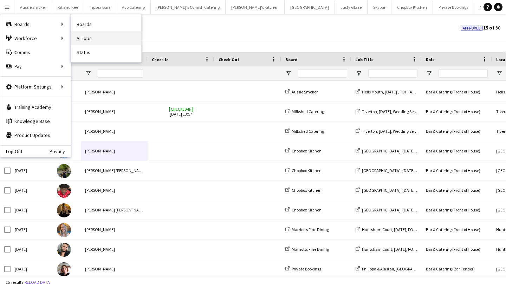
click at [84, 34] on link "All jobs" at bounding box center [106, 38] width 70 height 14
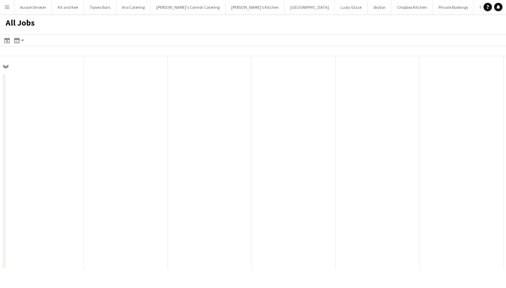
scroll to position [0, 168]
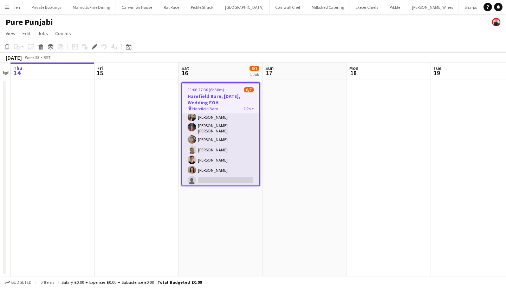
scroll to position [13, 0]
click at [224, 149] on app-card-role "Bar & Catering (Front of House) 4I [DATE] 11:00-17:30 (6h30m) [PERSON_NAME] [PE…" at bounding box center [220, 143] width 77 height 87
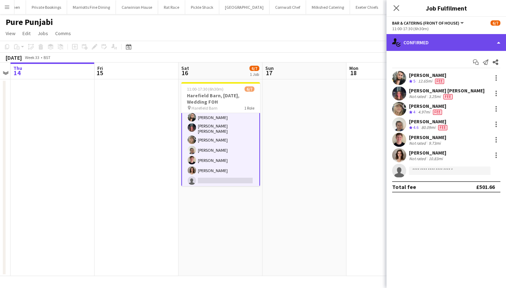
click at [444, 48] on div "single-neutral-actions-check-2 Confirmed" at bounding box center [445, 42] width 119 height 17
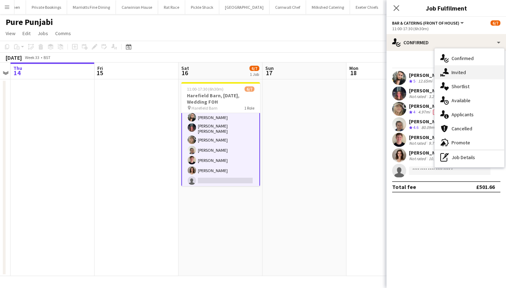
click at [462, 73] on div "single-neutral-actions-share-1 Invited" at bounding box center [469, 72] width 70 height 14
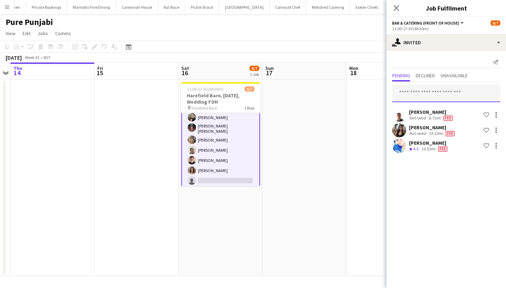
click at [417, 97] on input "text" at bounding box center [446, 94] width 108 height 18
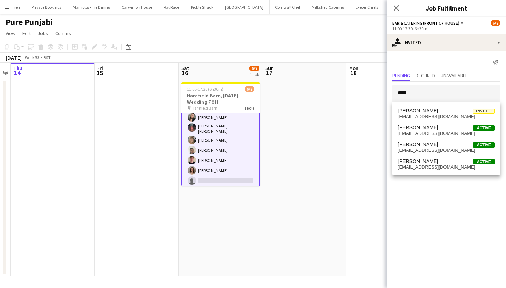
type input "****"
drag, startPoint x: 417, startPoint y: 97, endPoint x: 430, endPoint y: 130, distance: 35.0
click at [430, 130] on span "[PERSON_NAME]" at bounding box center [418, 128] width 40 height 6
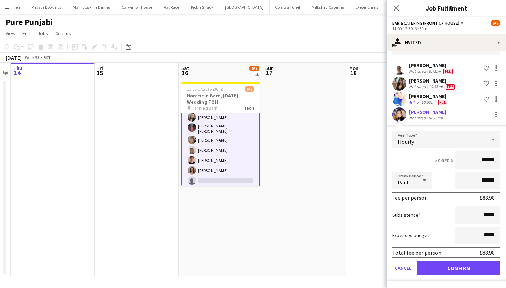
scroll to position [47, 0]
type input "******"
click at [448, 271] on button "Confirm" at bounding box center [458, 268] width 83 height 14
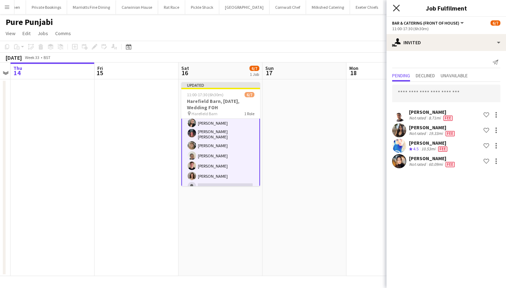
click at [396, 6] on icon "Close pop-in" at bounding box center [396, 8] width 7 height 7
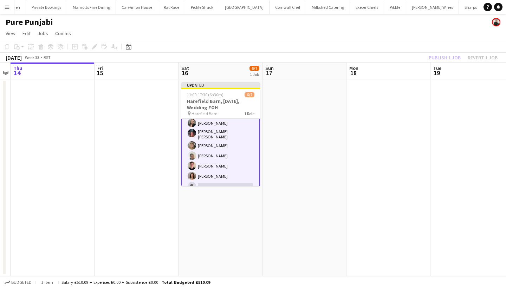
click at [447, 54] on div "Publish 1 job Revert 1 job" at bounding box center [463, 57] width 86 height 9
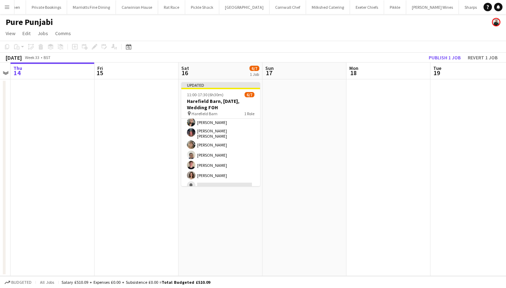
click at [447, 54] on button "Publish 1 job" at bounding box center [445, 57] width 38 height 9
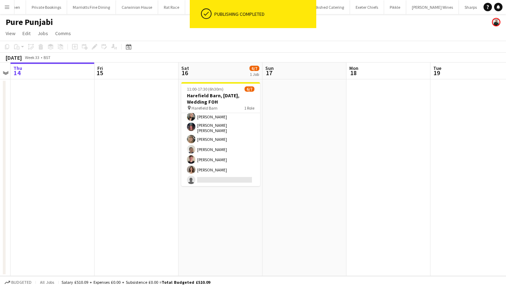
scroll to position [12, 0]
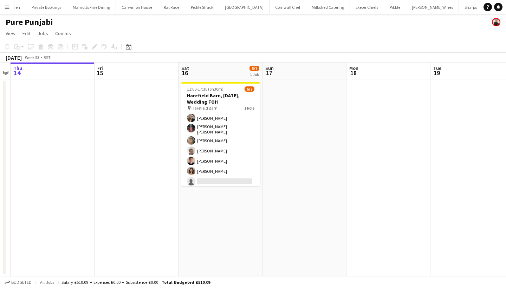
click at [7, 8] on app-icon "Menu" at bounding box center [7, 7] width 6 height 6
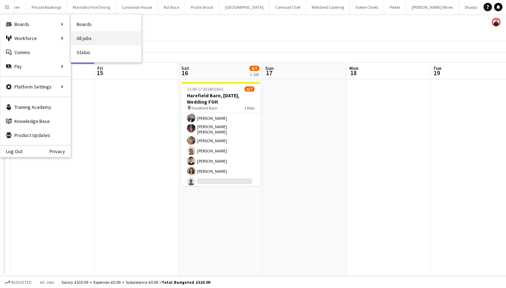
click at [115, 37] on link "All jobs" at bounding box center [106, 38] width 70 height 14
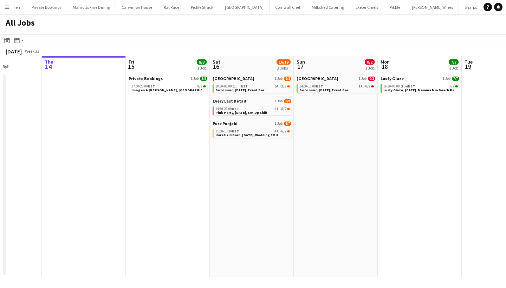
scroll to position [0, 221]
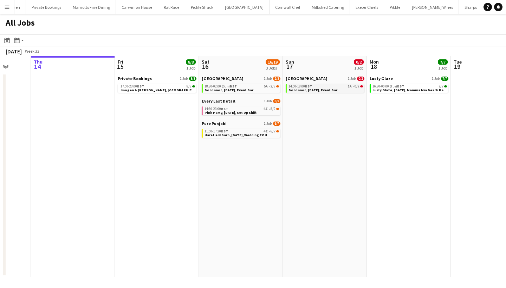
click at [321, 89] on span "Boconnoc, [DATE], Event Bar" at bounding box center [312, 90] width 49 height 5
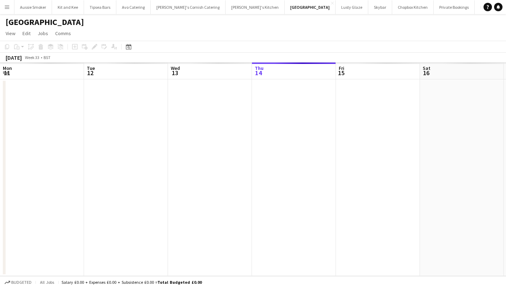
scroll to position [0, 241]
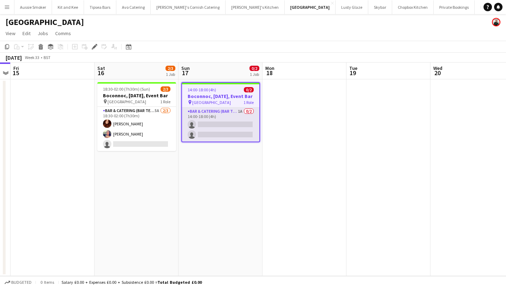
click at [223, 127] on app-card-role "Bar & Catering (Bar Tender) 1A 0/2 14:00-18:00 (4h) single-neutral-actions sing…" at bounding box center [220, 124] width 77 height 34
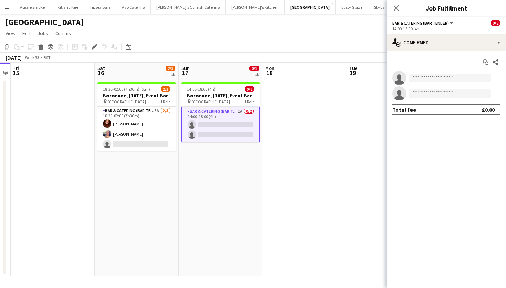
scroll to position [0, 0]
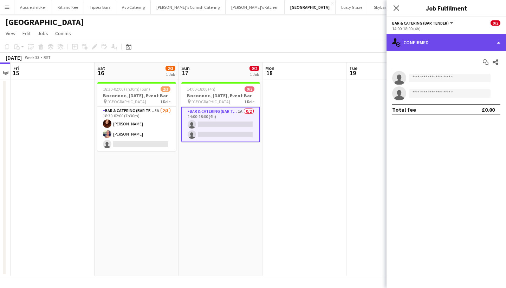
click at [428, 47] on div "single-neutral-actions-check-2 Confirmed" at bounding box center [445, 42] width 119 height 17
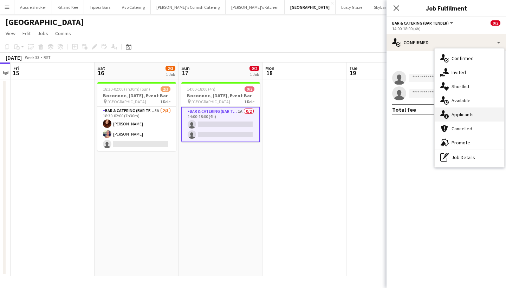
click at [454, 116] on div "single-neutral-actions-information Applicants" at bounding box center [469, 114] width 70 height 14
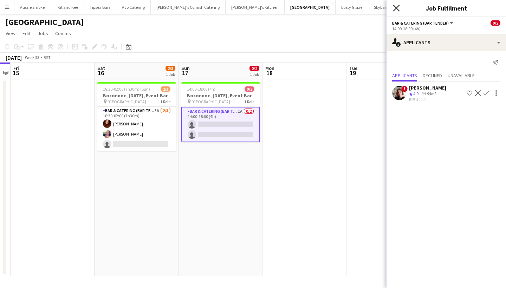
click at [397, 9] on icon at bounding box center [396, 8] width 7 height 7
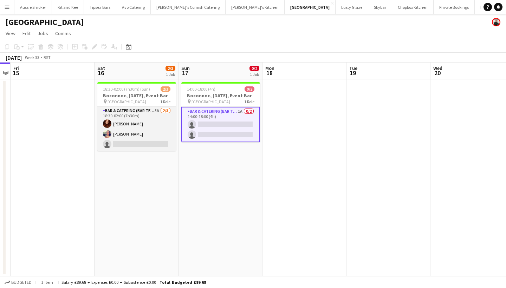
click at [137, 128] on app-card-role "Bar & Catering (Bar Tender) 5A [DATE] 18:30-02:00 (7h30m) [PERSON_NAME] [PERSON…" at bounding box center [136, 129] width 79 height 44
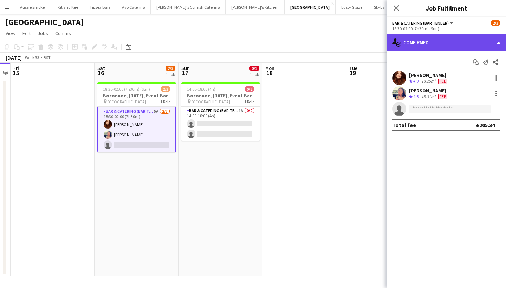
click at [420, 39] on div "single-neutral-actions-check-2 Confirmed" at bounding box center [445, 42] width 119 height 17
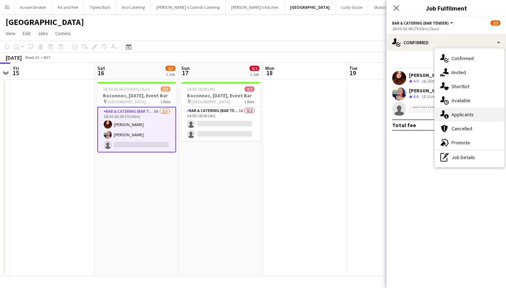
click at [465, 116] on div "single-neutral-actions-information Applicants" at bounding box center [469, 114] width 70 height 14
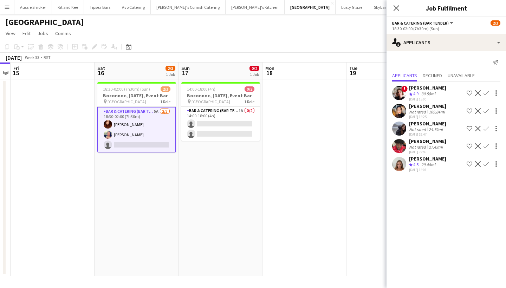
click at [485, 127] on app-icon "Confirm" at bounding box center [486, 129] width 6 height 6
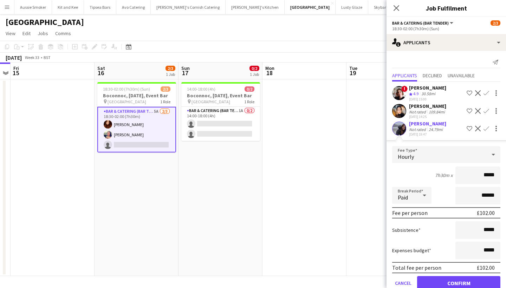
type input "******"
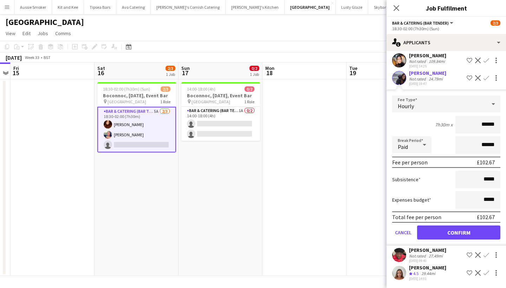
scroll to position [51, 0]
click at [453, 234] on button "Confirm" at bounding box center [458, 232] width 83 height 14
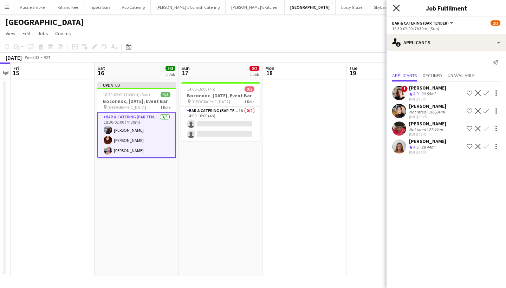
click at [395, 8] on icon "Close pop-in" at bounding box center [396, 8] width 7 height 7
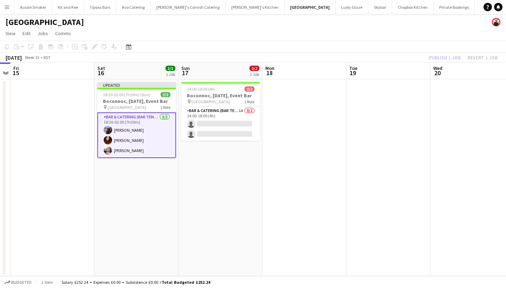
click at [437, 57] on div "Publish 1 job Revert 1 job" at bounding box center [463, 57] width 86 height 9
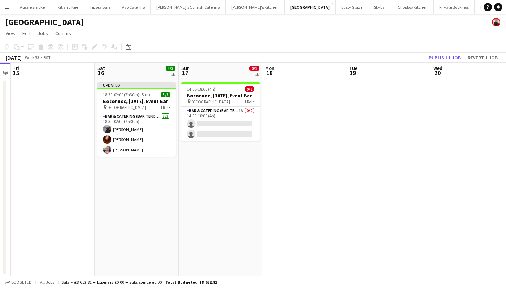
click at [437, 57] on button "Publish 1 job" at bounding box center [445, 57] width 38 height 9
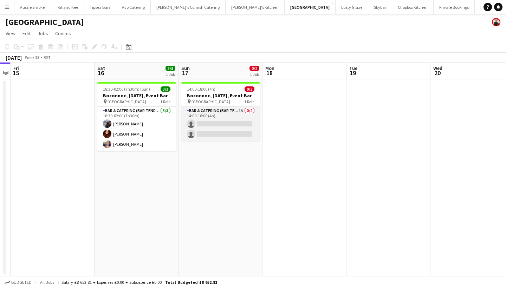
click at [232, 133] on app-card-role "Bar & Catering (Bar Tender) 1A 0/2 14:00-18:00 (4h) single-neutral-actions sing…" at bounding box center [220, 124] width 79 height 34
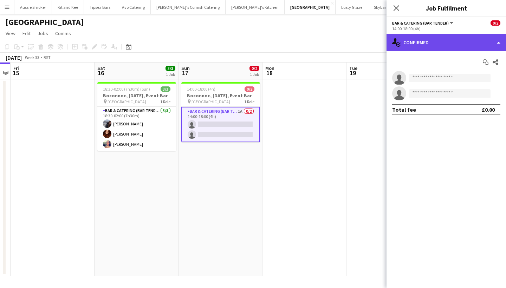
click at [443, 41] on div "single-neutral-actions-check-2 Confirmed" at bounding box center [445, 42] width 119 height 17
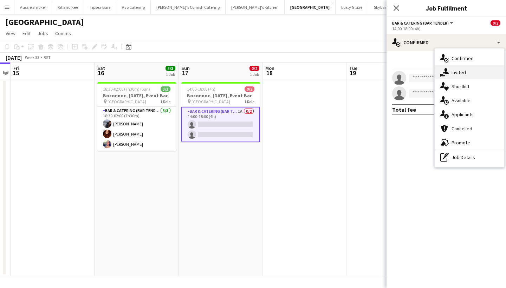
click at [474, 73] on div "single-neutral-actions-share-1 Invited" at bounding box center [469, 72] width 70 height 14
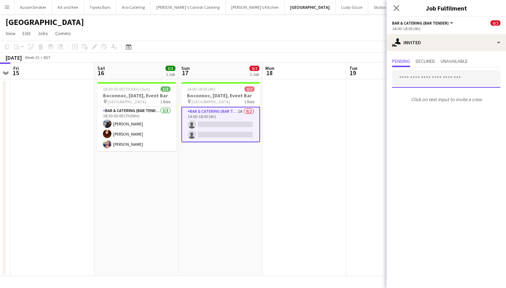
click at [427, 80] on input "text" at bounding box center [446, 79] width 108 height 18
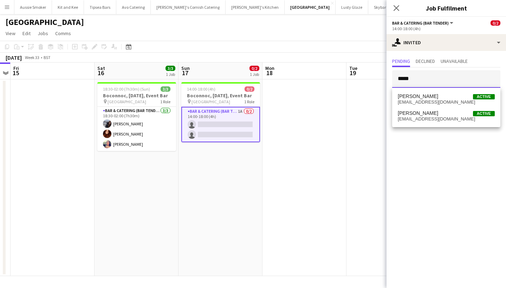
type input "*****"
drag, startPoint x: 425, startPoint y: 87, endPoint x: 427, endPoint y: 104, distance: 16.3
click at [427, 104] on span "[EMAIL_ADDRESS][DOMAIN_NAME]" at bounding box center [446, 102] width 97 height 6
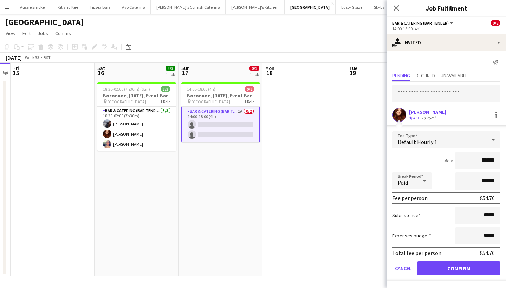
type input "******"
click at [436, 270] on button "Confirm" at bounding box center [458, 268] width 83 height 14
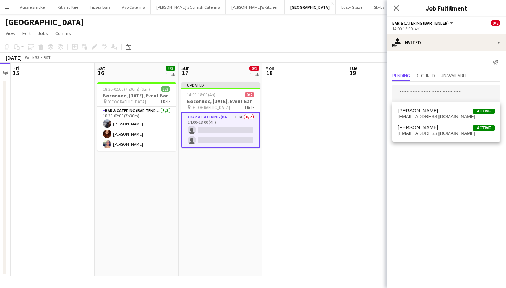
click at [406, 98] on input "text" at bounding box center [446, 94] width 108 height 18
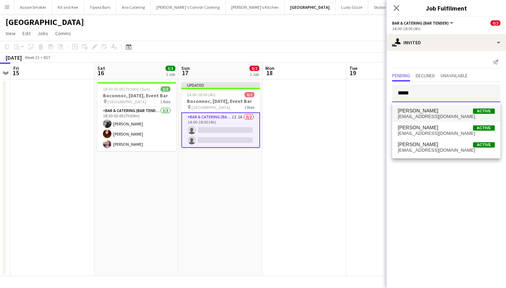
type input "*****"
drag, startPoint x: 412, startPoint y: 105, endPoint x: 423, endPoint y: 112, distance: 13.7
click at [423, 112] on span "[PERSON_NAME]" at bounding box center [418, 111] width 40 height 6
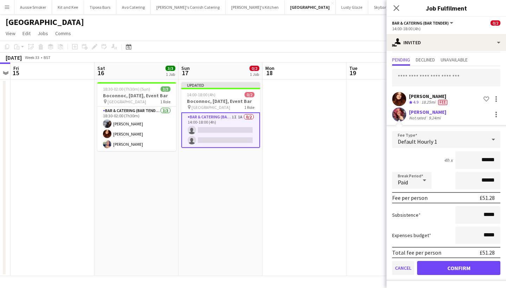
scroll to position [16, 0]
click at [398, 266] on button "Cancel" at bounding box center [403, 268] width 22 height 14
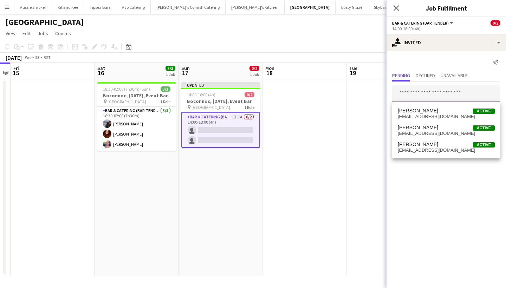
click at [414, 90] on input "text" at bounding box center [446, 94] width 108 height 18
type input "*****"
drag, startPoint x: 420, startPoint y: 99, endPoint x: 430, endPoint y: 148, distance: 49.8
click at [430, 148] on span "[EMAIL_ADDRESS][DOMAIN_NAME]" at bounding box center [446, 151] width 97 height 6
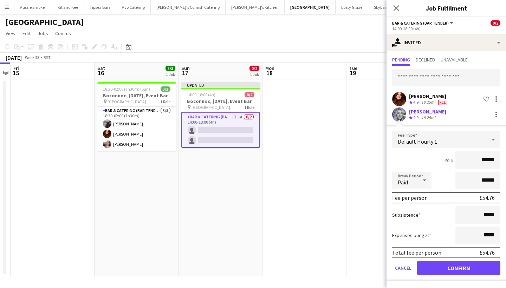
scroll to position [16, 0]
type input "******"
click at [450, 269] on button "Confirm" at bounding box center [458, 268] width 83 height 14
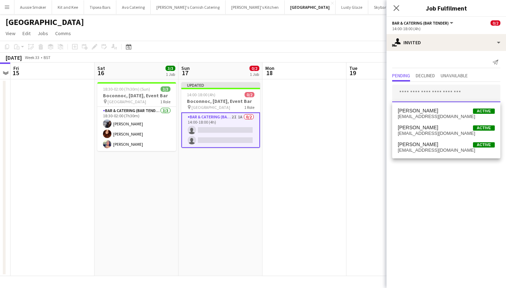
click at [406, 89] on input "text" at bounding box center [446, 94] width 108 height 18
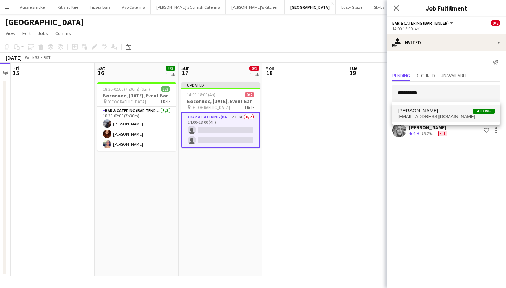
type input "*********"
click at [419, 112] on span "[PERSON_NAME]" at bounding box center [418, 111] width 40 height 6
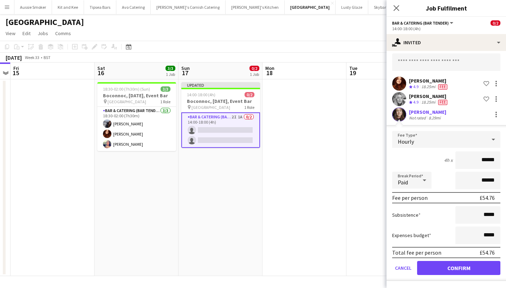
scroll to position [31, 0]
type input "******"
click at [446, 276] on form "Fee Type Hourly 4h x ****** Break Period Paid ****** Fee per person £54.76 Subs…" at bounding box center [445, 206] width 119 height 150
click at [444, 269] on button "Confirm" at bounding box center [458, 268] width 83 height 14
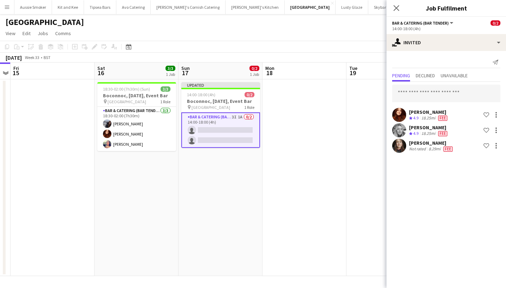
scroll to position [0, 0]
click at [410, 98] on input "text" at bounding box center [446, 94] width 108 height 18
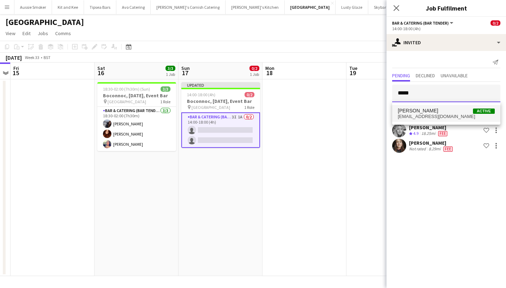
type input "*****"
click at [430, 113] on span "[PERSON_NAME]" at bounding box center [418, 111] width 40 height 6
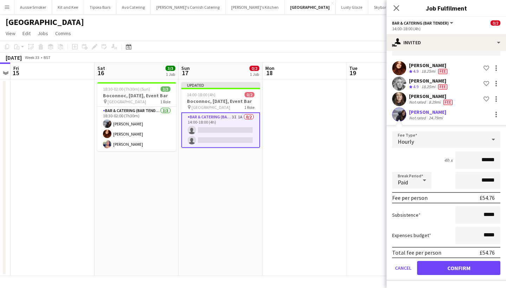
scroll to position [47, 0]
type input "******"
click at [459, 269] on button "Confirm" at bounding box center [458, 268] width 83 height 14
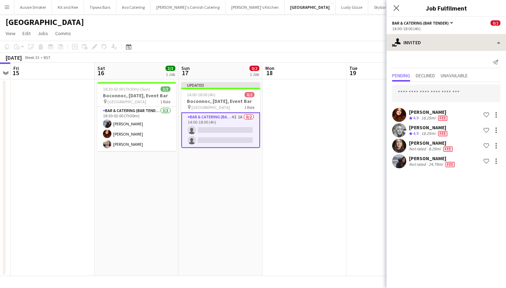
scroll to position [0, 0]
click at [395, 10] on icon "Close pop-in" at bounding box center [396, 8] width 7 height 7
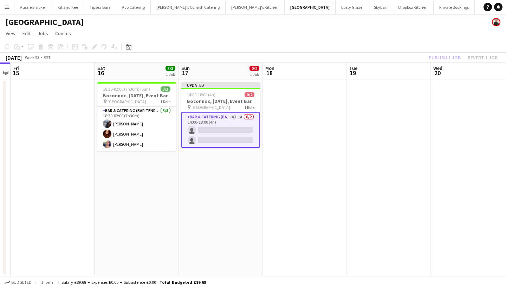
click at [446, 60] on div "Publish 1 job Revert 1 job" at bounding box center [463, 57] width 86 height 9
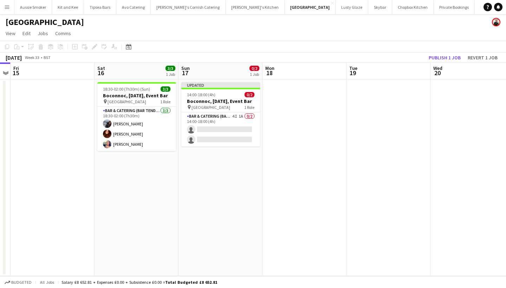
click at [446, 60] on button "Publish 1 job" at bounding box center [445, 57] width 38 height 9
